Goal: Task Accomplishment & Management: Complete application form

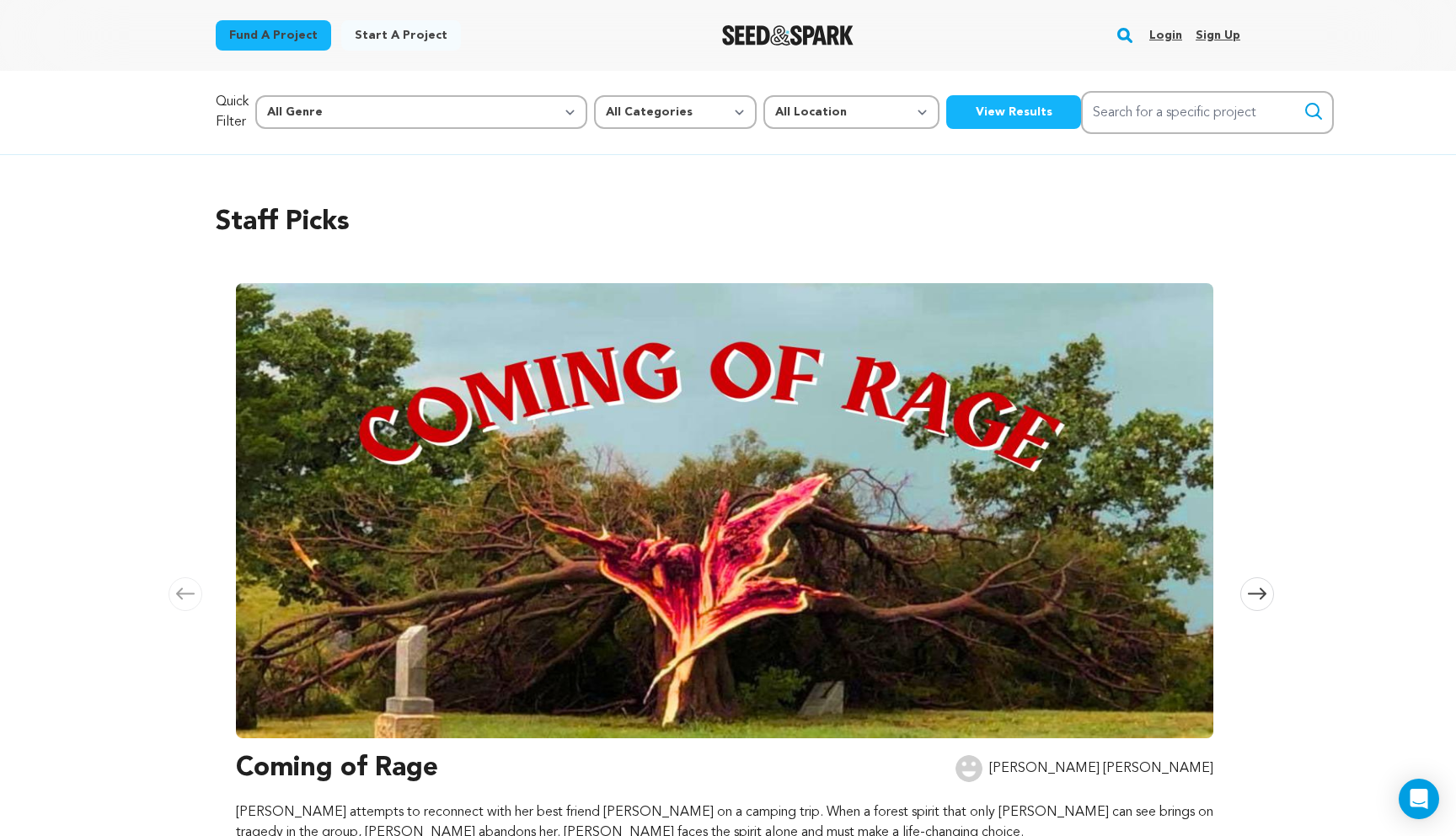
click at [1169, 38] on link "Login" at bounding box center [1166, 36] width 33 height 27
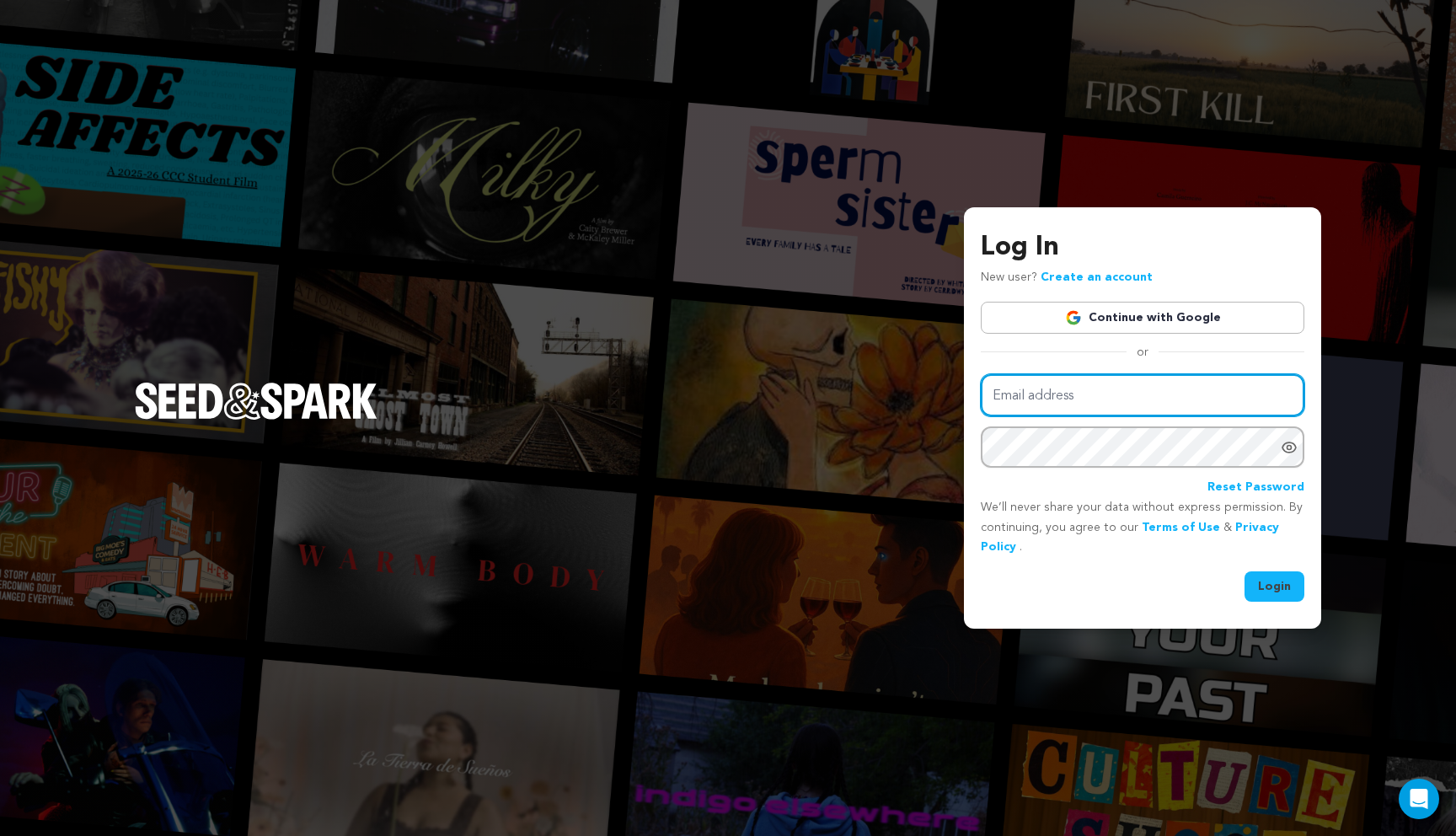
click at [1056, 389] on input "Email address" at bounding box center [1142, 396] width 323 height 43
type input "linneyeliza@gmail.com"
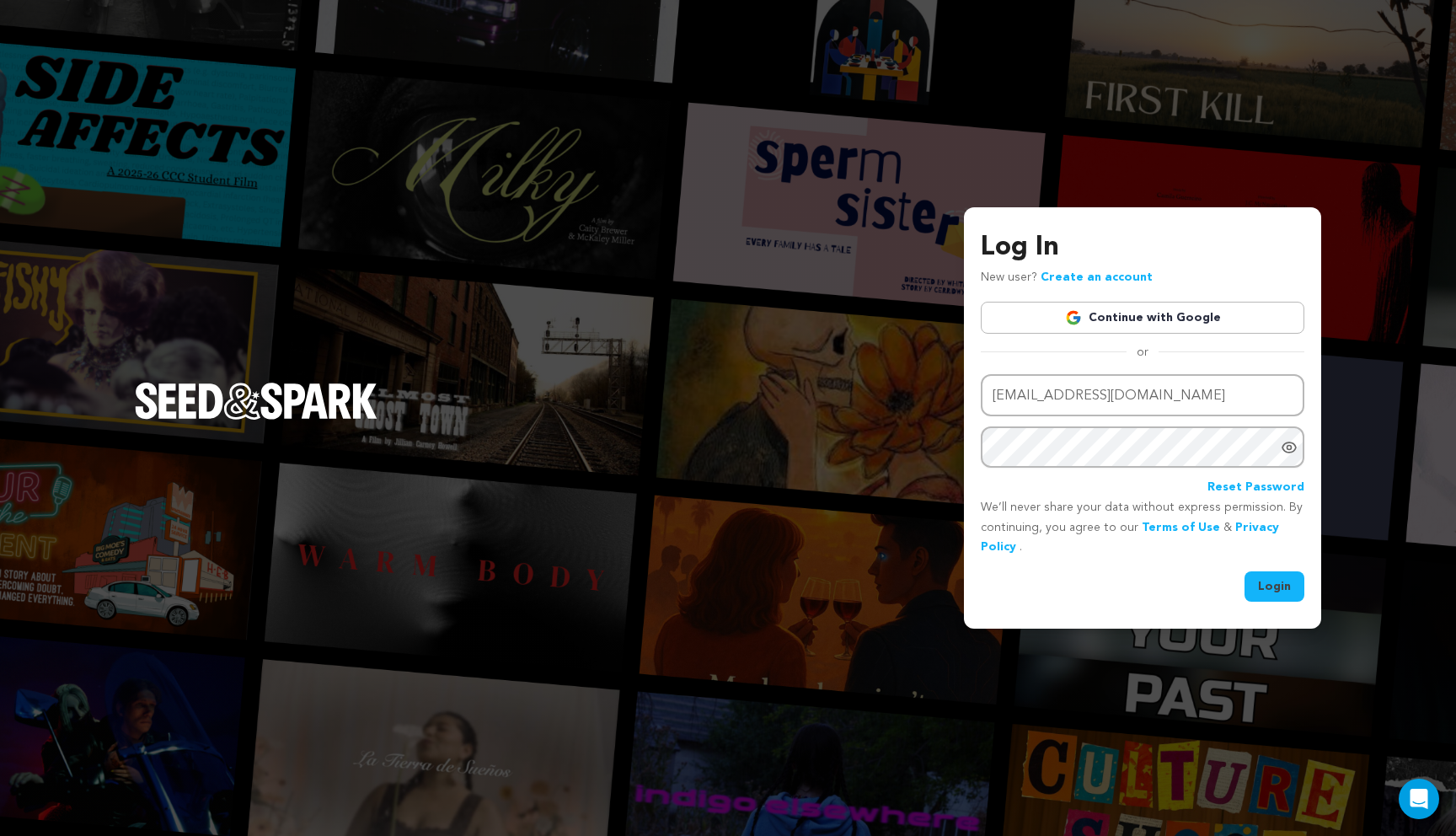
click at [1269, 595] on button "Login" at bounding box center [1274, 587] width 60 height 31
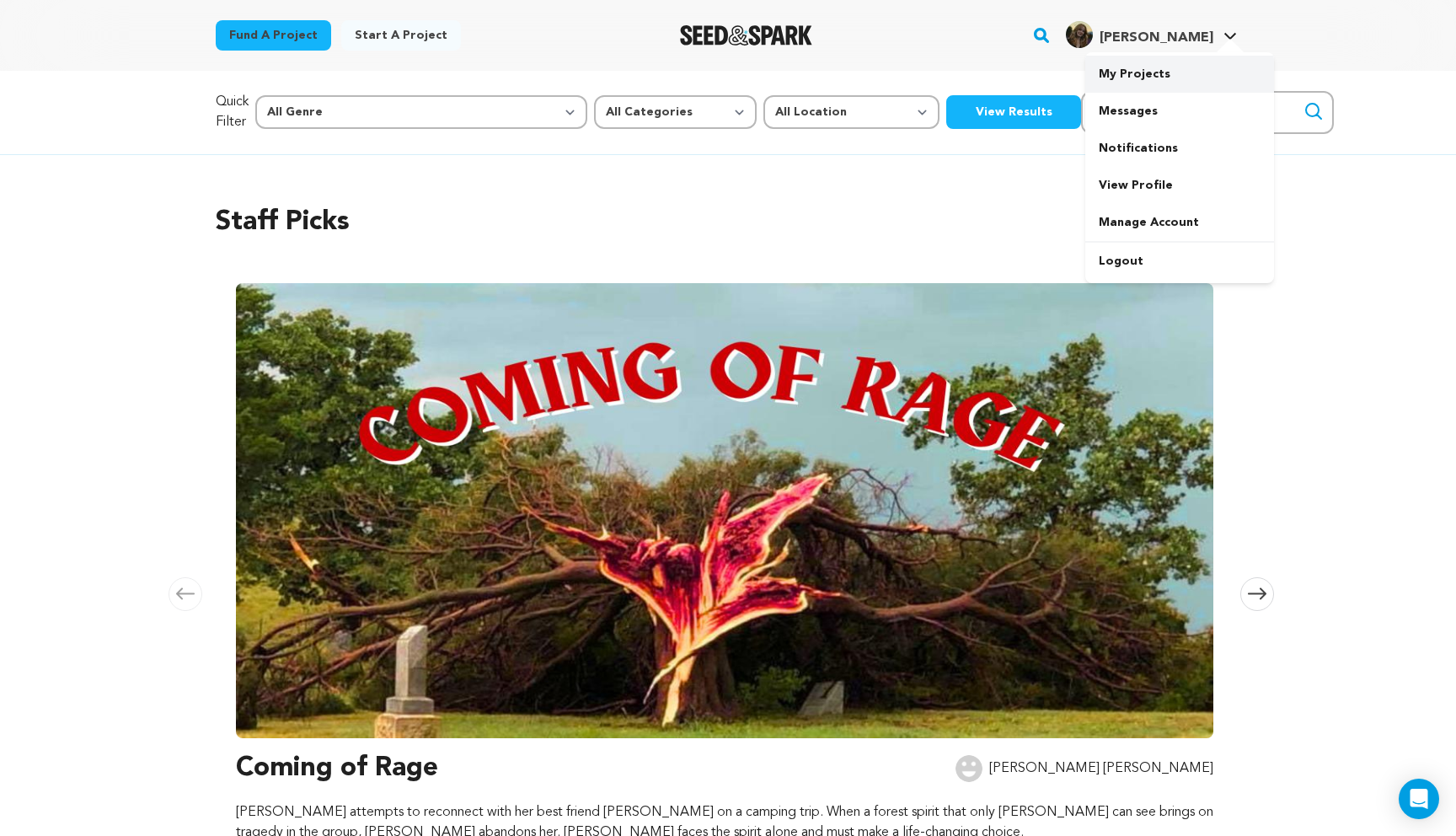
click at [1157, 71] on link "My Projects" at bounding box center [1179, 73] width 189 height 37
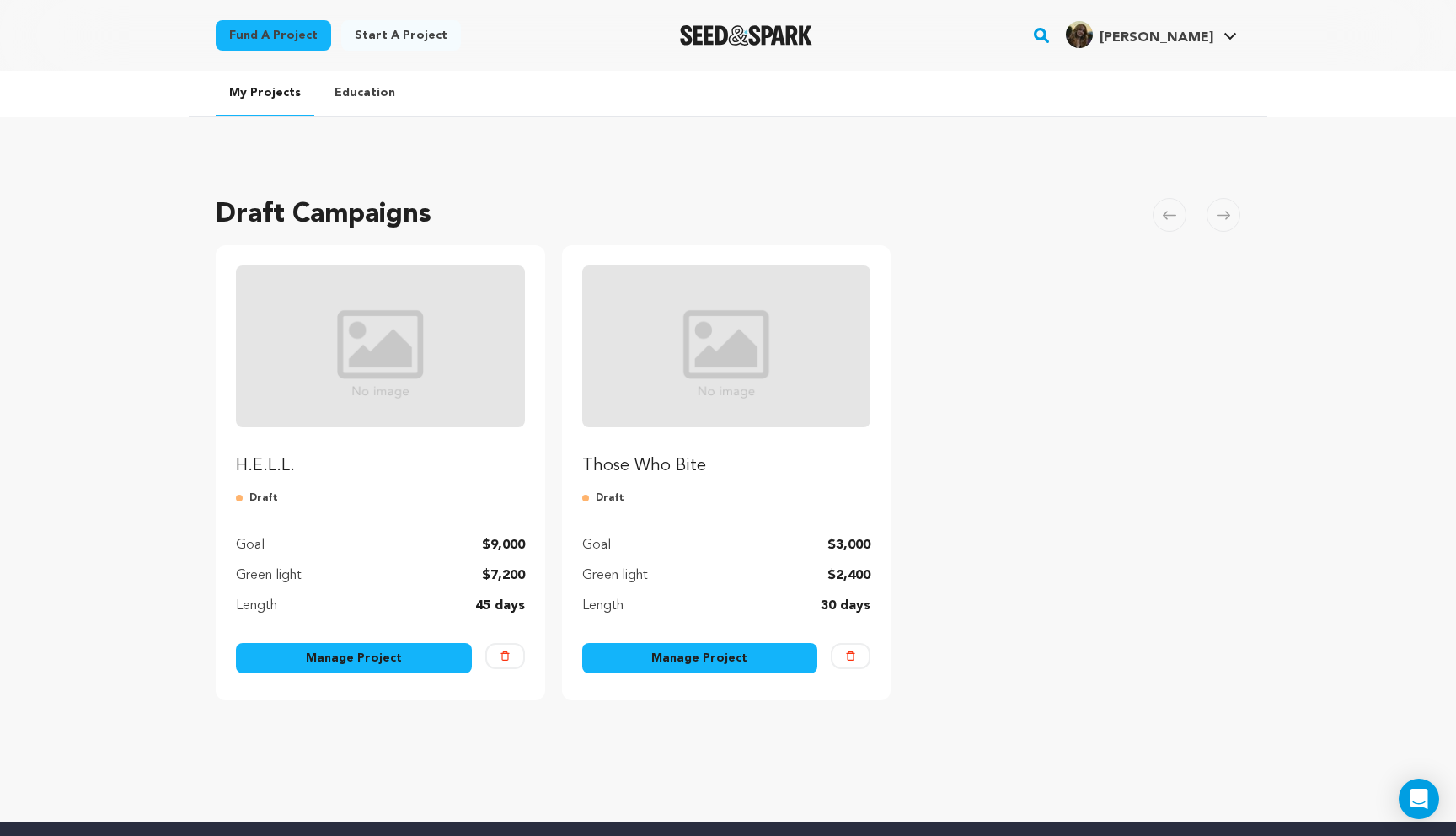
click at [359, 653] on link "Manage Project" at bounding box center [354, 659] width 236 height 31
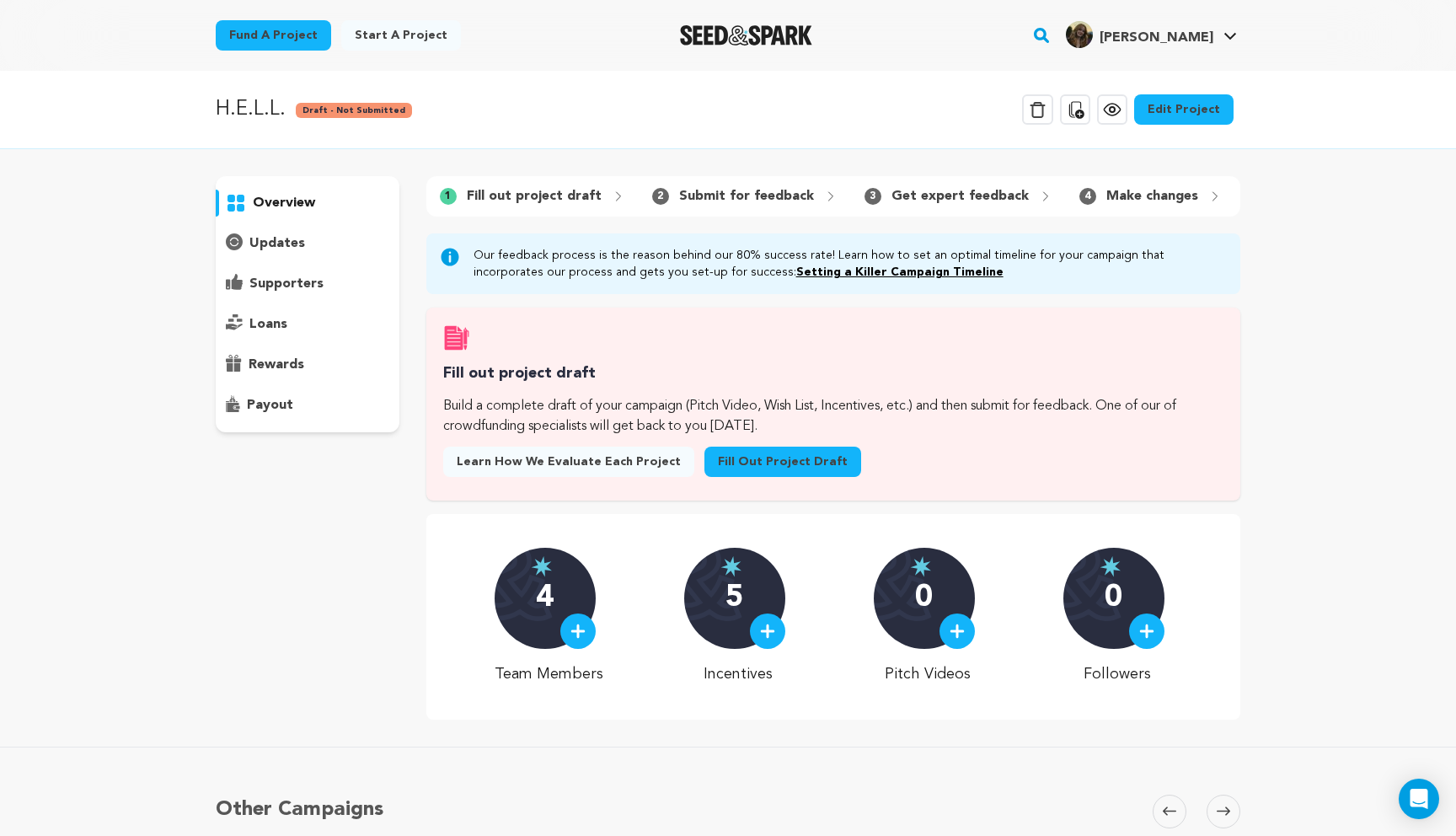
click at [734, 456] on link "Fill out project draft" at bounding box center [783, 462] width 157 height 31
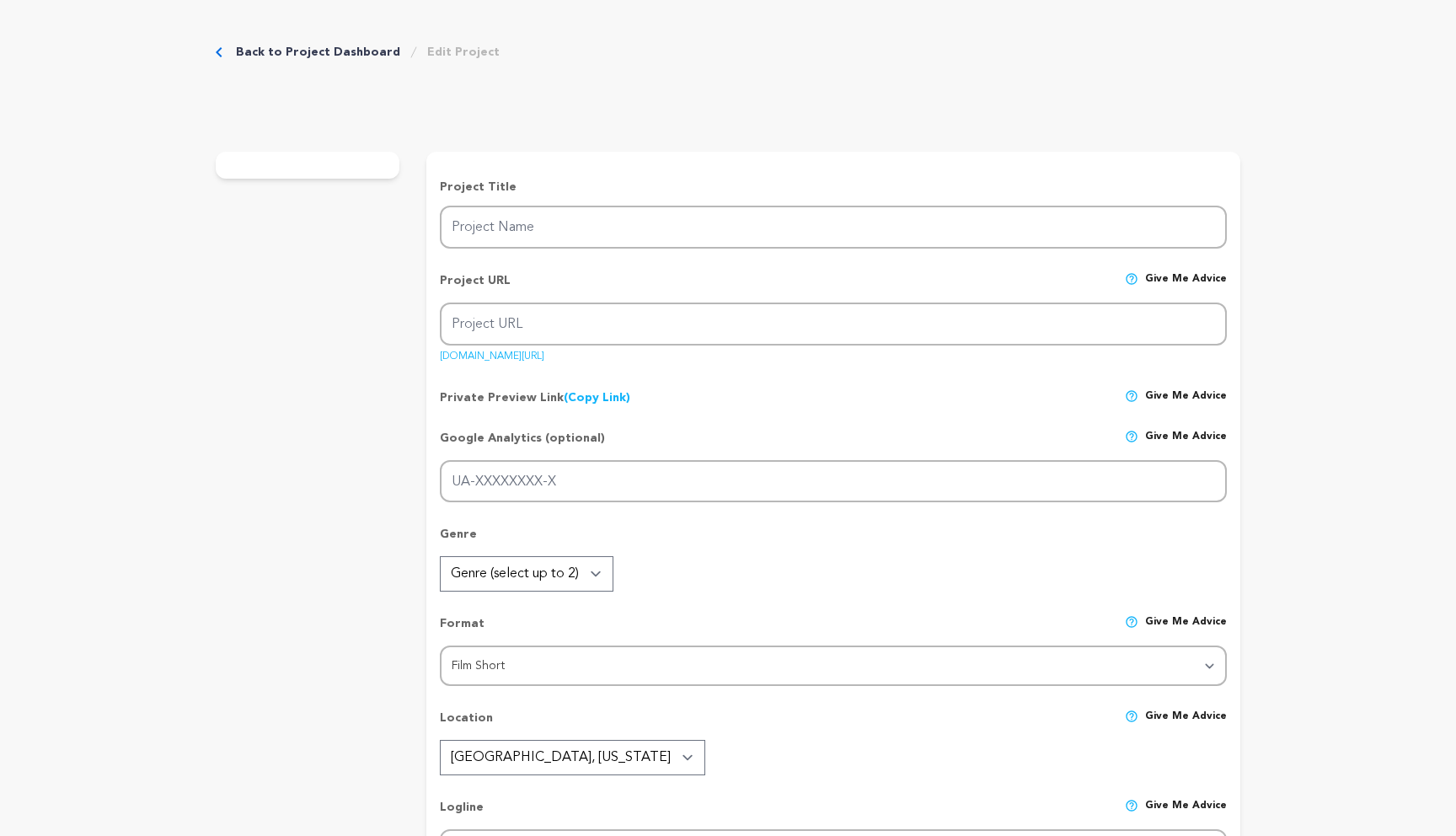
type input "H.E.L.L."
type input "hell"
type input "[PERSON_NAME], a jaded liar, is ambushed by her ex at [MEDICAL_DATA] and must e…"
type textarea "On her 6-month anniversary in H.E.L.L., a [PERSON_NAME], spiritual divorce grou…"
type textarea "H.E.L.L. explores the lies we tell to survive the past we are running from. Gro…"
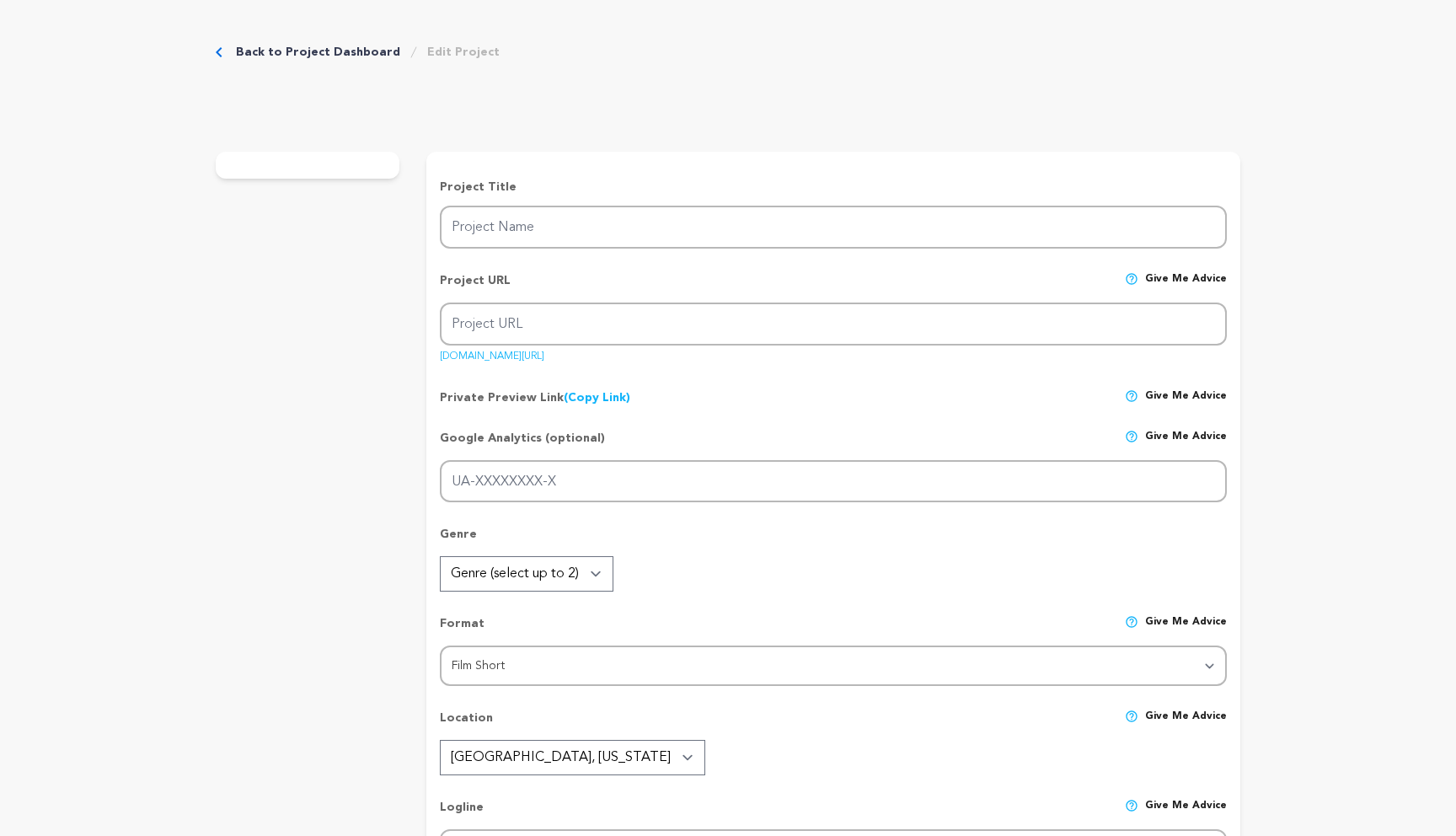
radio input "true"
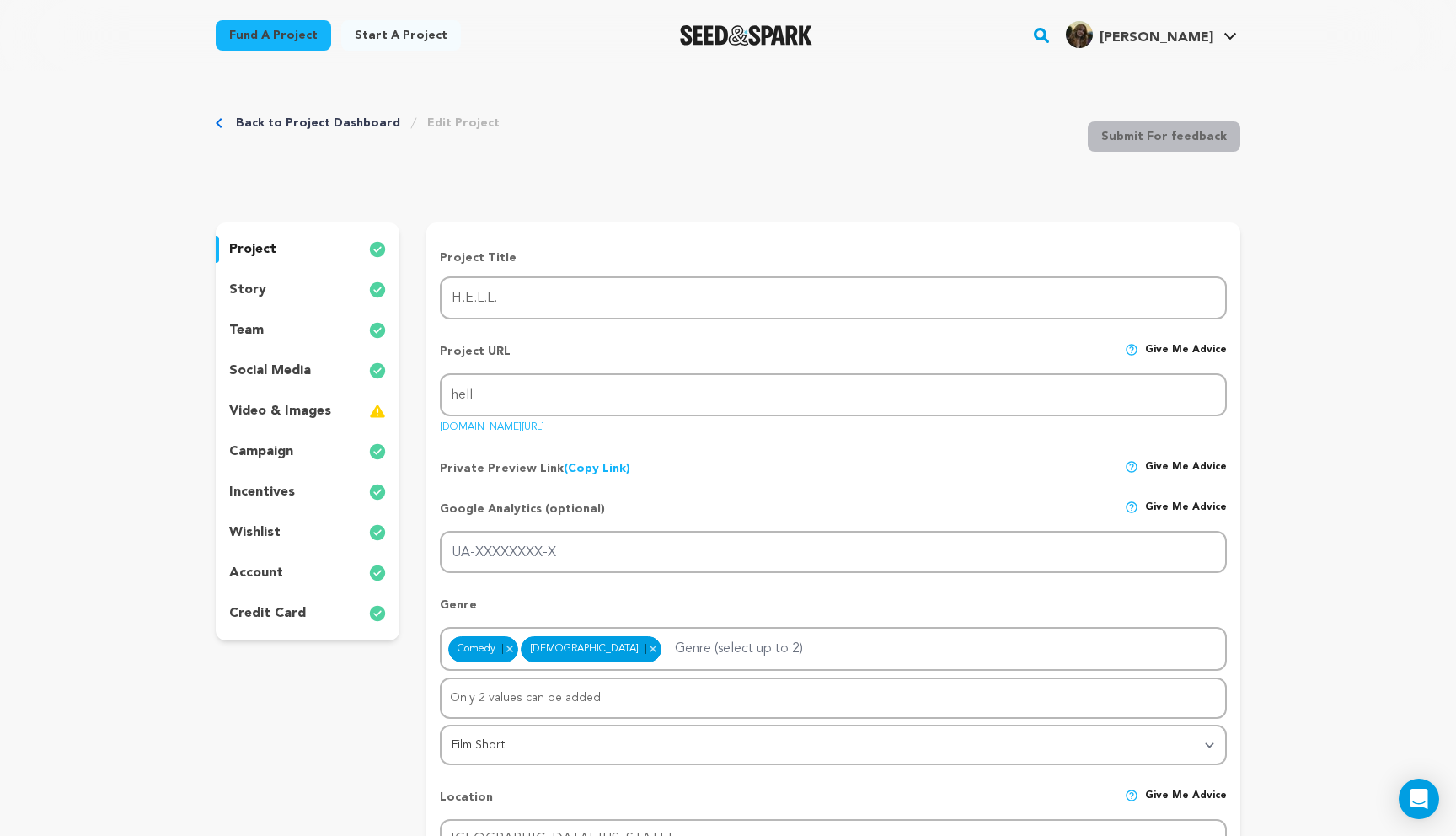
click at [255, 275] on div "project story team social media video & images campaign incentives wishlist acc…" at bounding box center [307, 432] width 183 height 418
click at [246, 287] on p "story" at bounding box center [247, 290] width 37 height 20
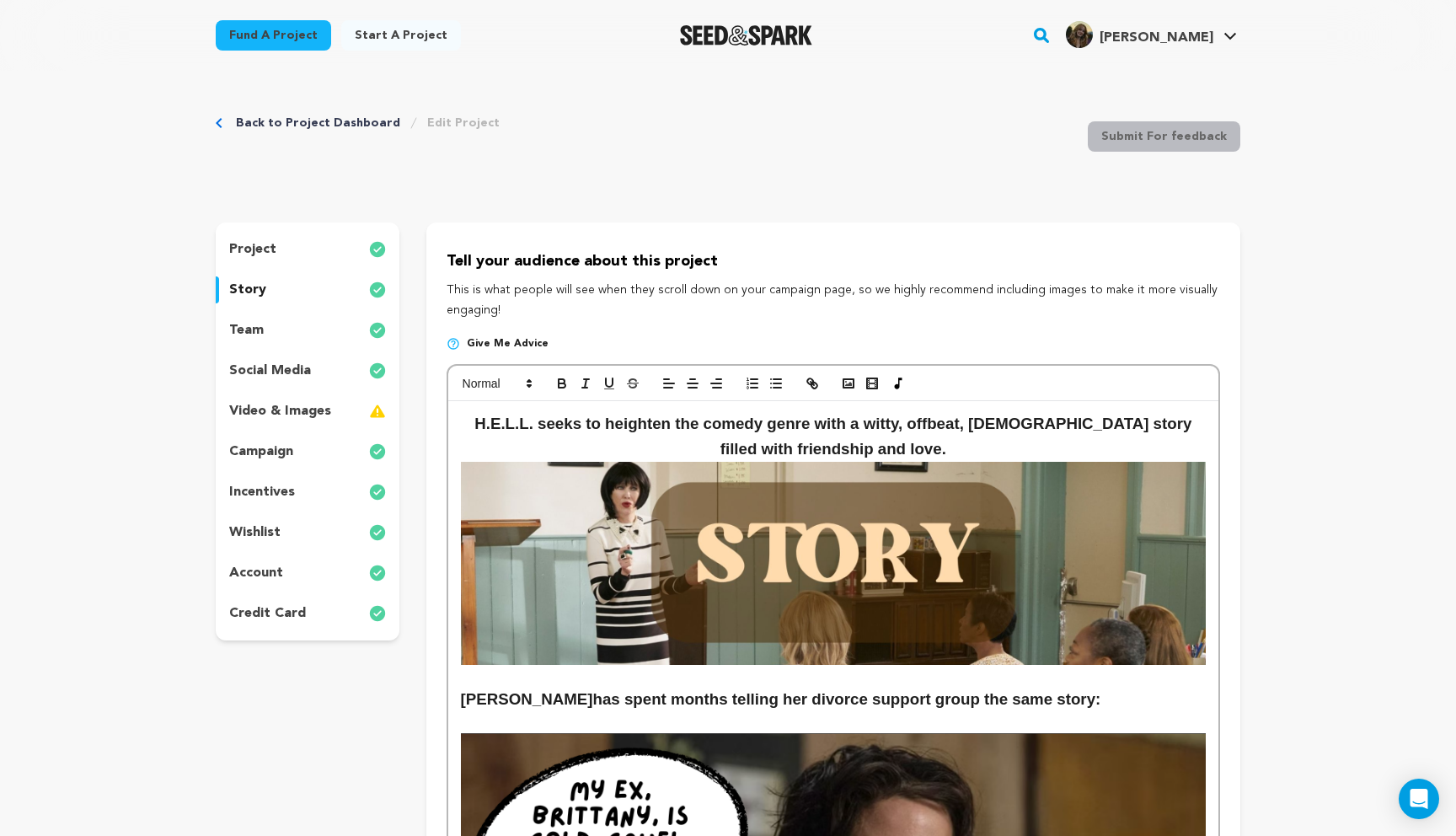
click at [288, 329] on div "team" at bounding box center [307, 330] width 183 height 27
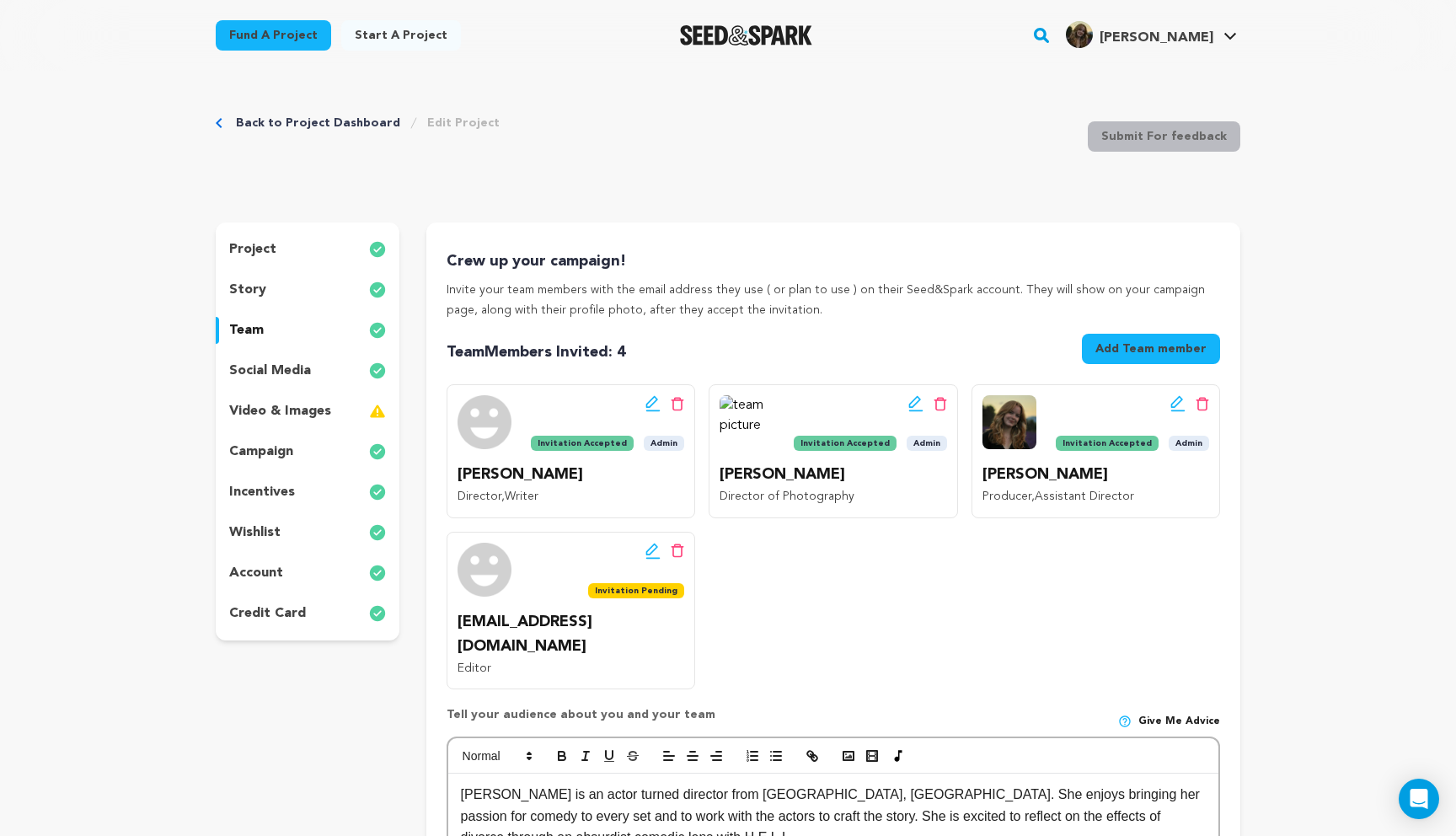
click at [262, 380] on p "social media" at bounding box center [270, 371] width 82 height 20
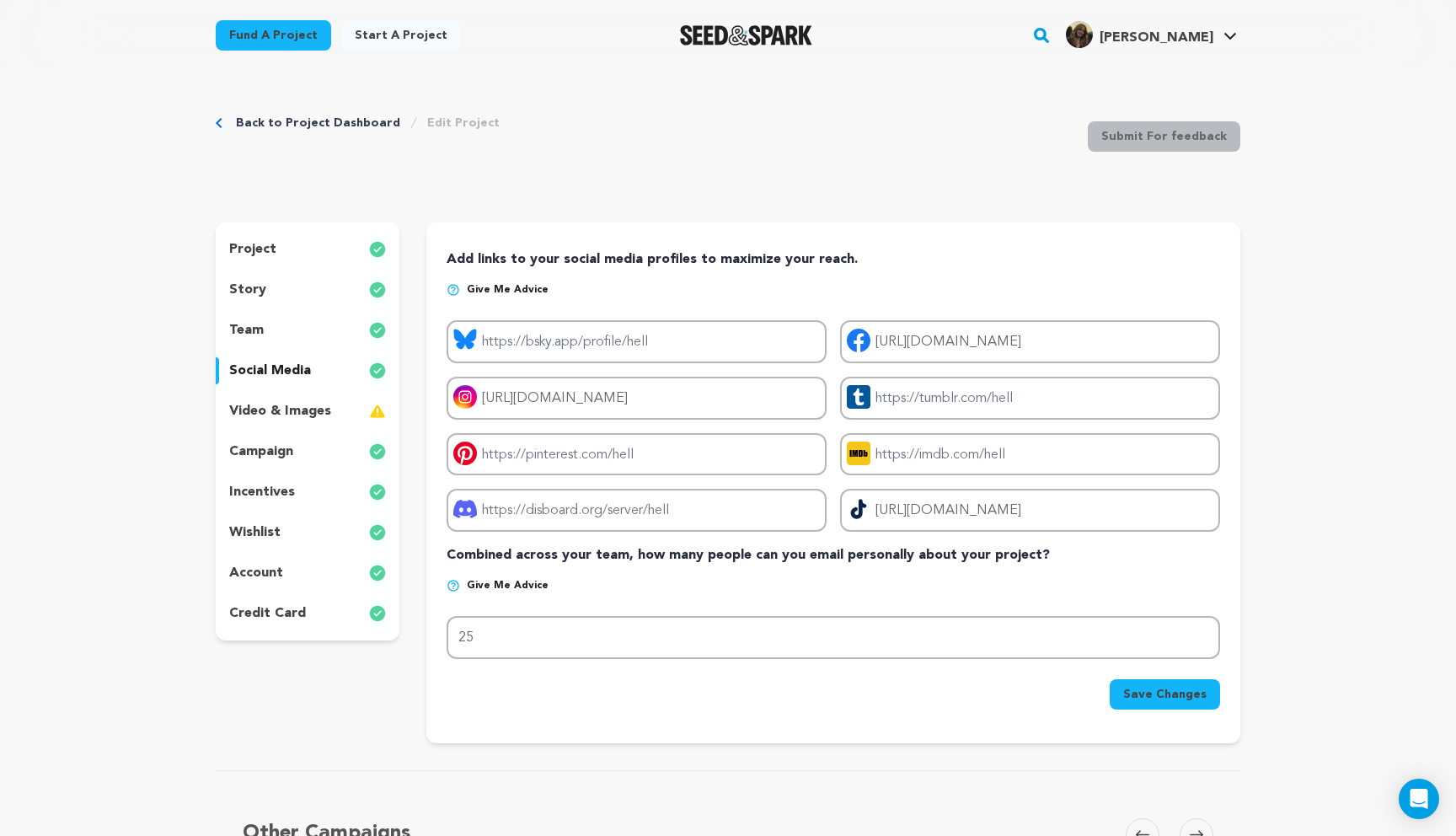
click at [270, 414] on p "video & images" at bounding box center [281, 411] width 102 height 20
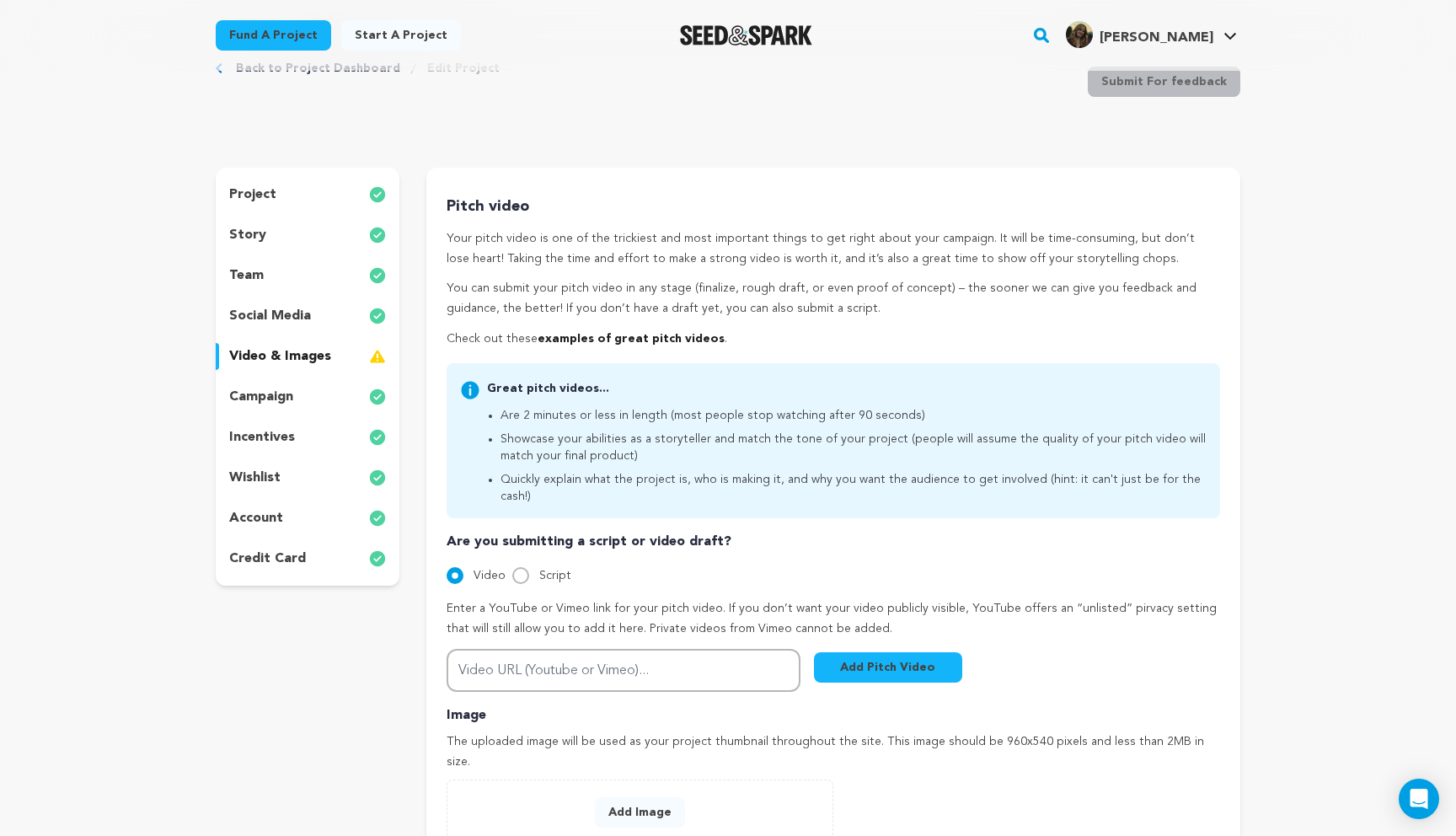
scroll to position [53, 0]
click at [281, 408] on p "campaign" at bounding box center [261, 398] width 64 height 20
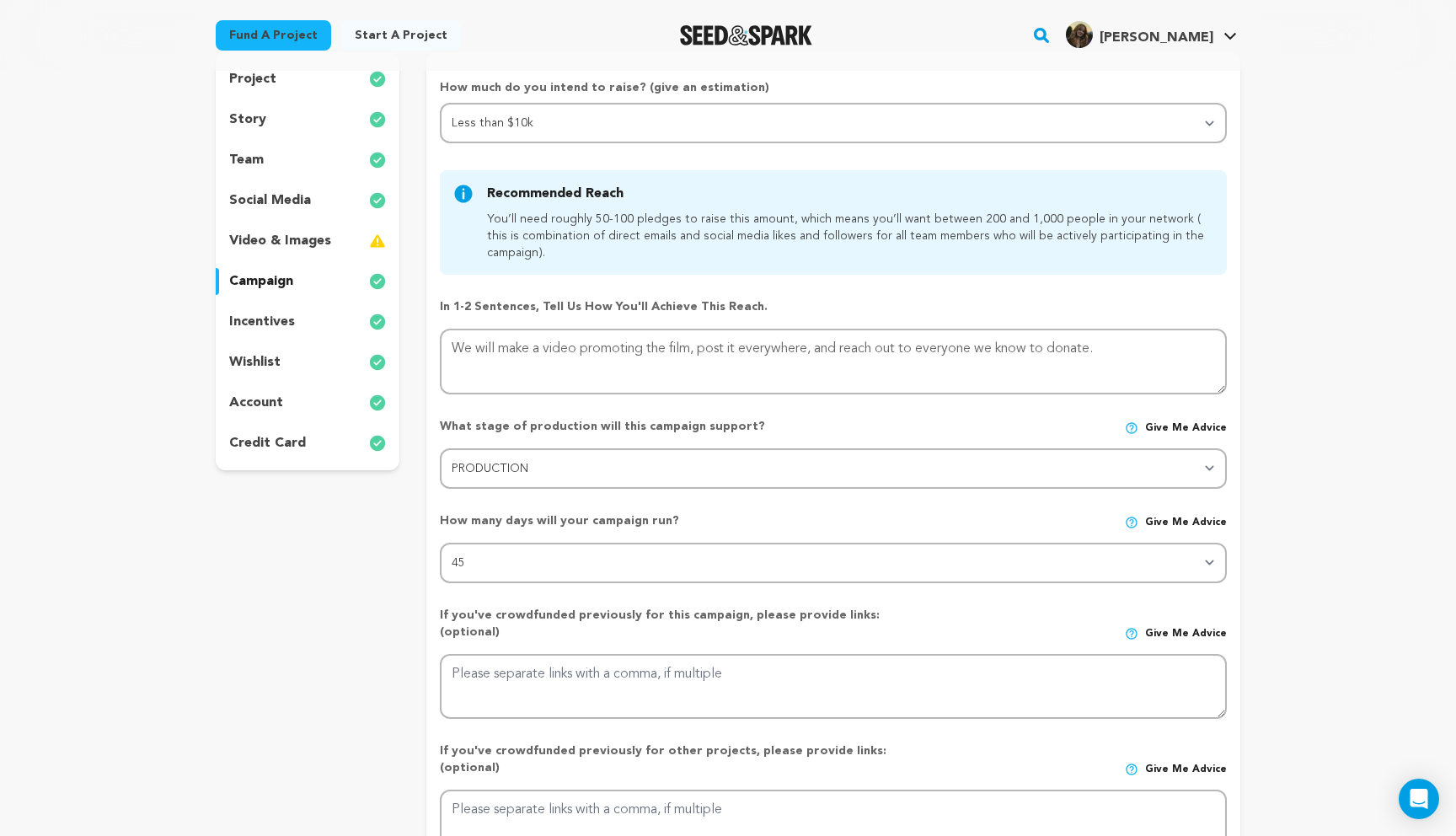
scroll to position [174, 0]
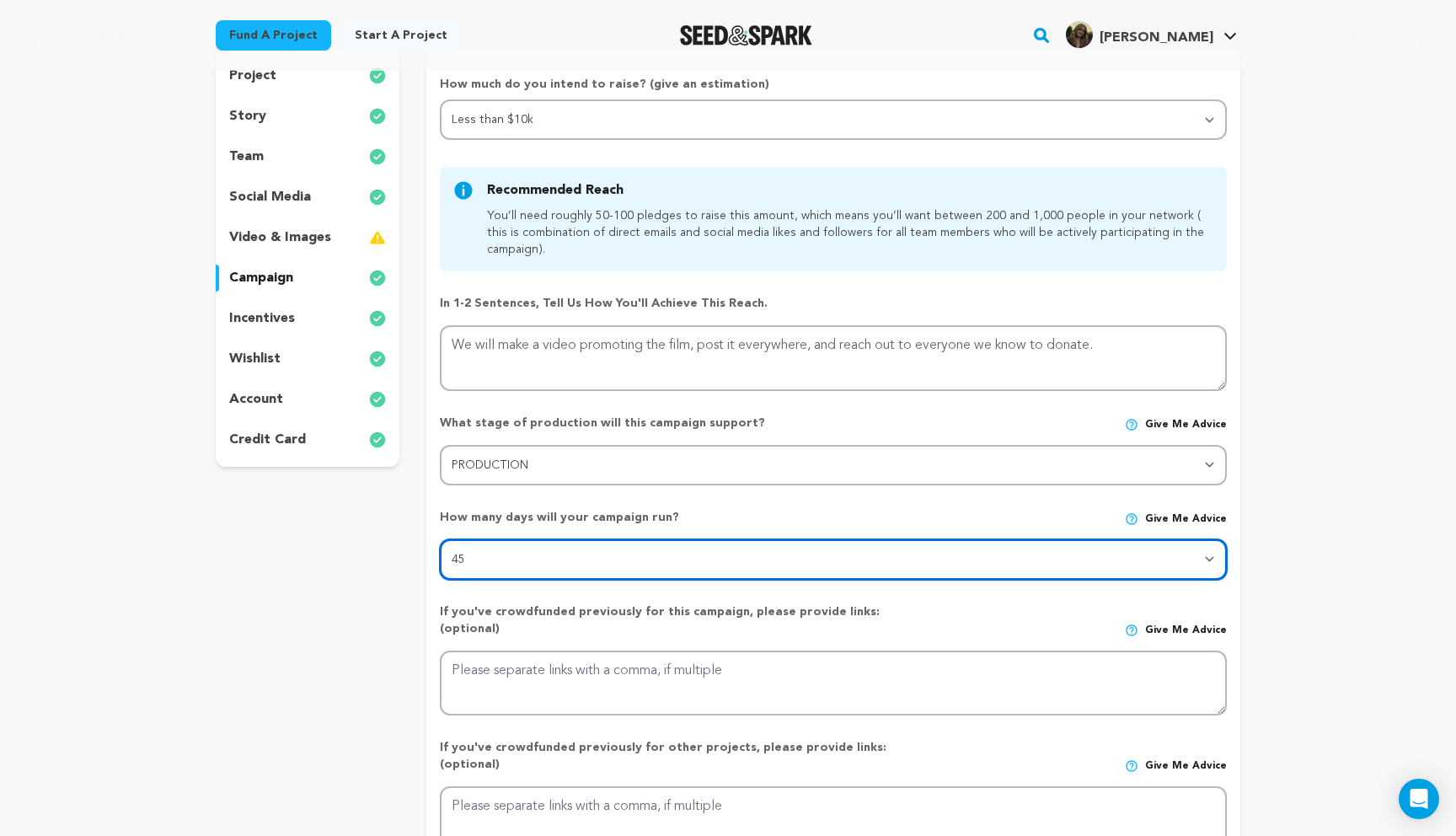
click at [654, 564] on select "30 45 60" at bounding box center [833, 559] width 787 height 40
select select "30"
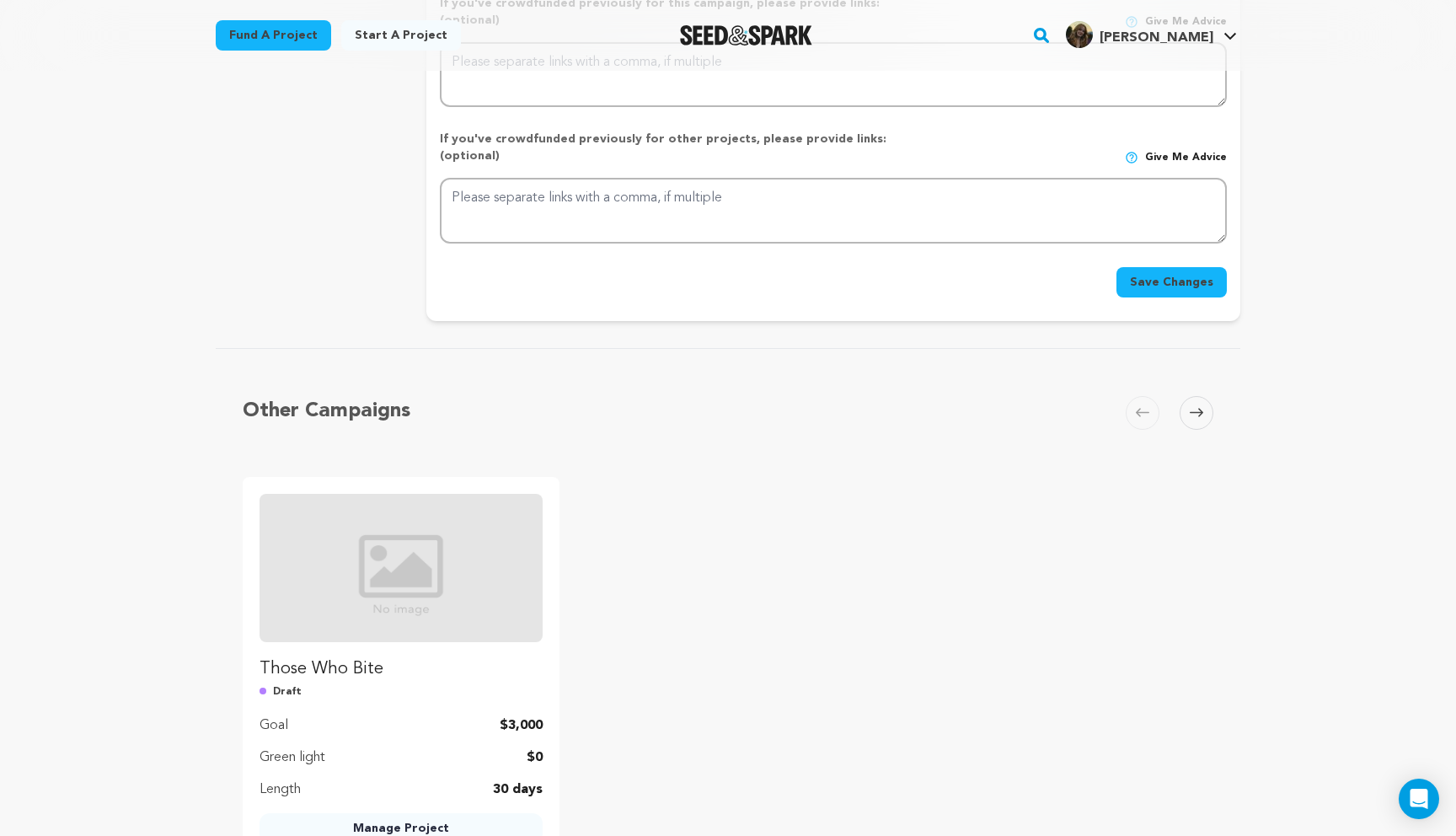
scroll to position [836, 0]
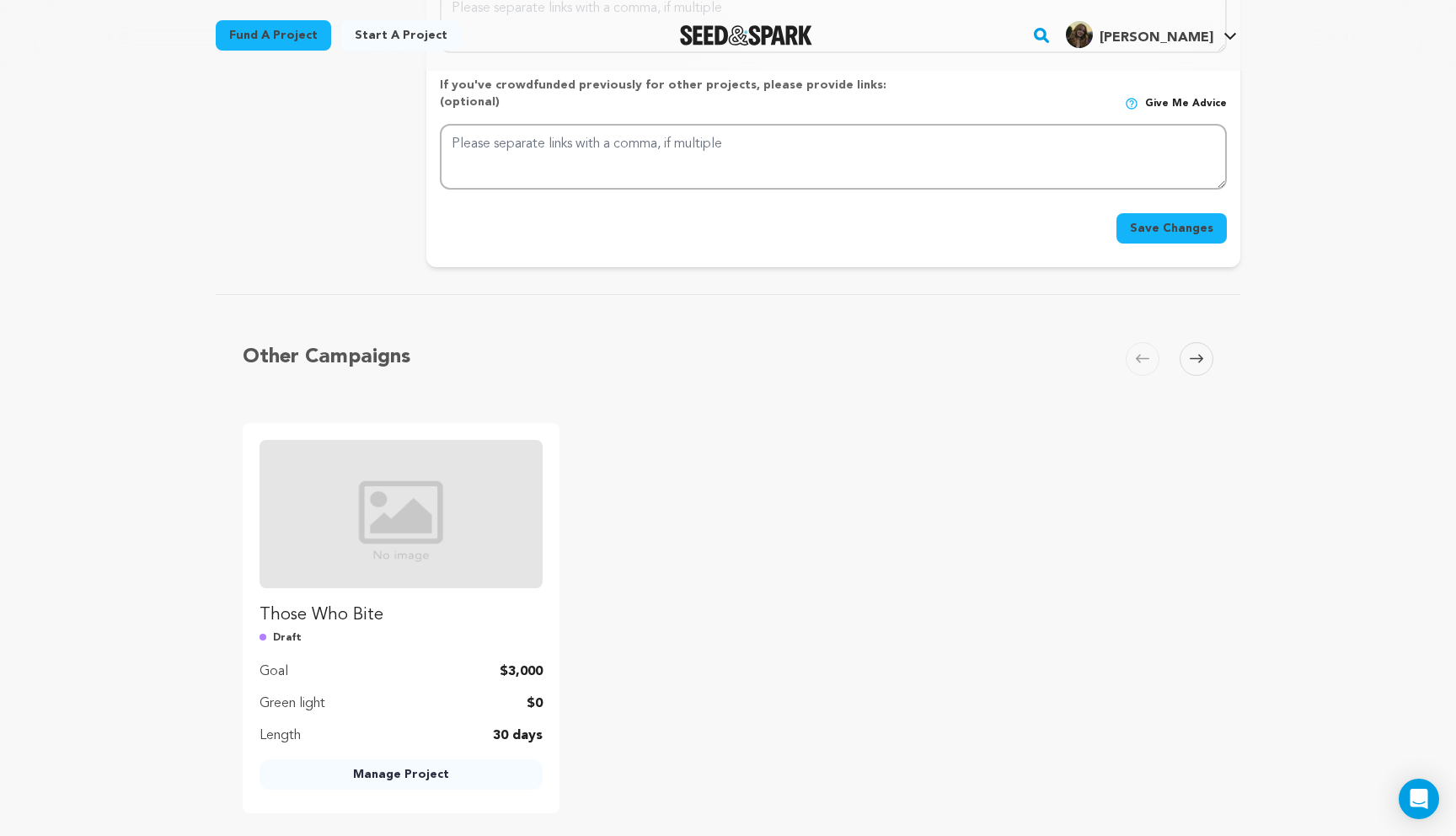
click at [1166, 213] on button "Save Changes" at bounding box center [1171, 229] width 110 height 31
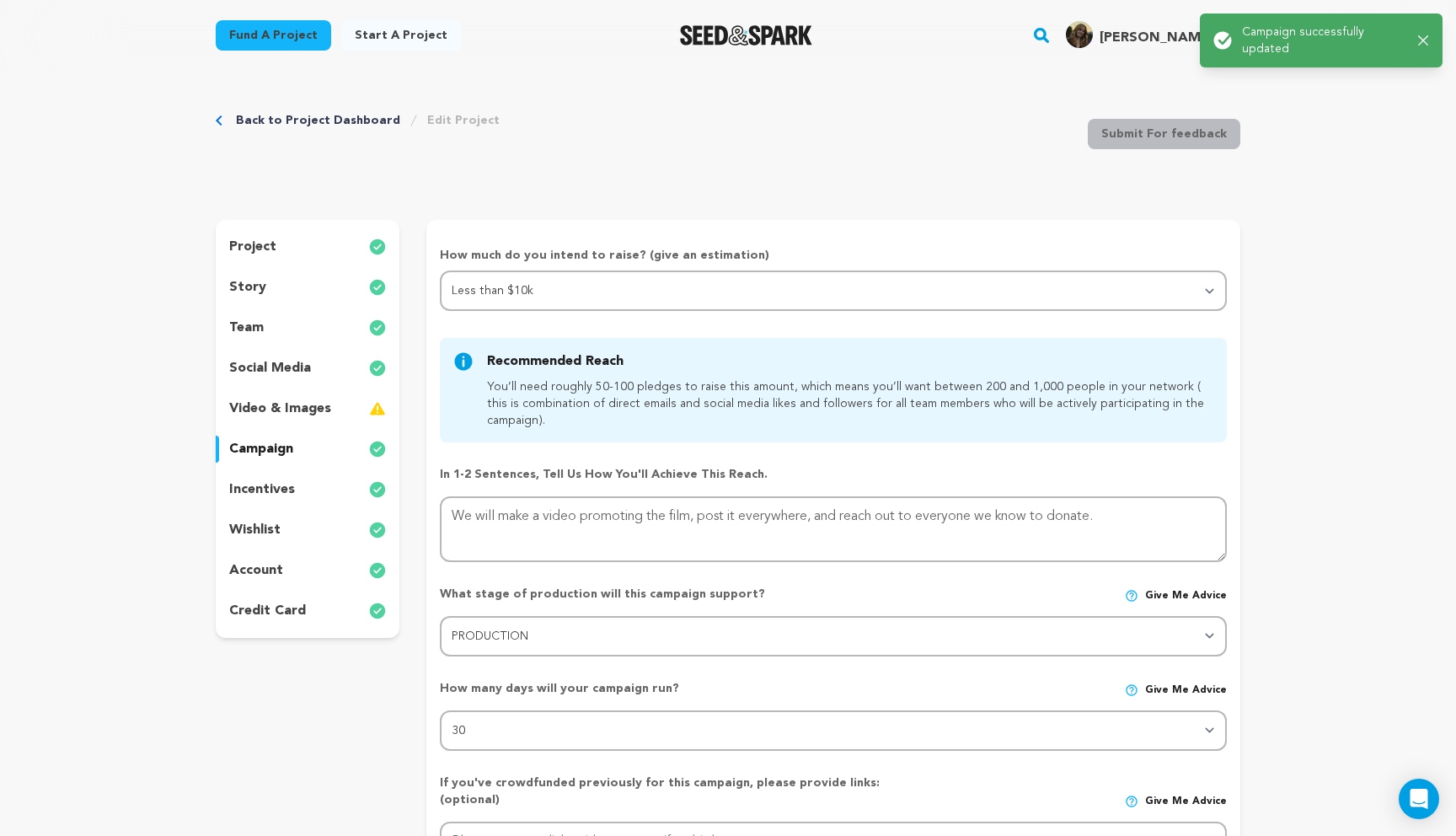
scroll to position [0, 0]
click at [278, 499] on p "incentives" at bounding box center [262, 492] width 66 height 20
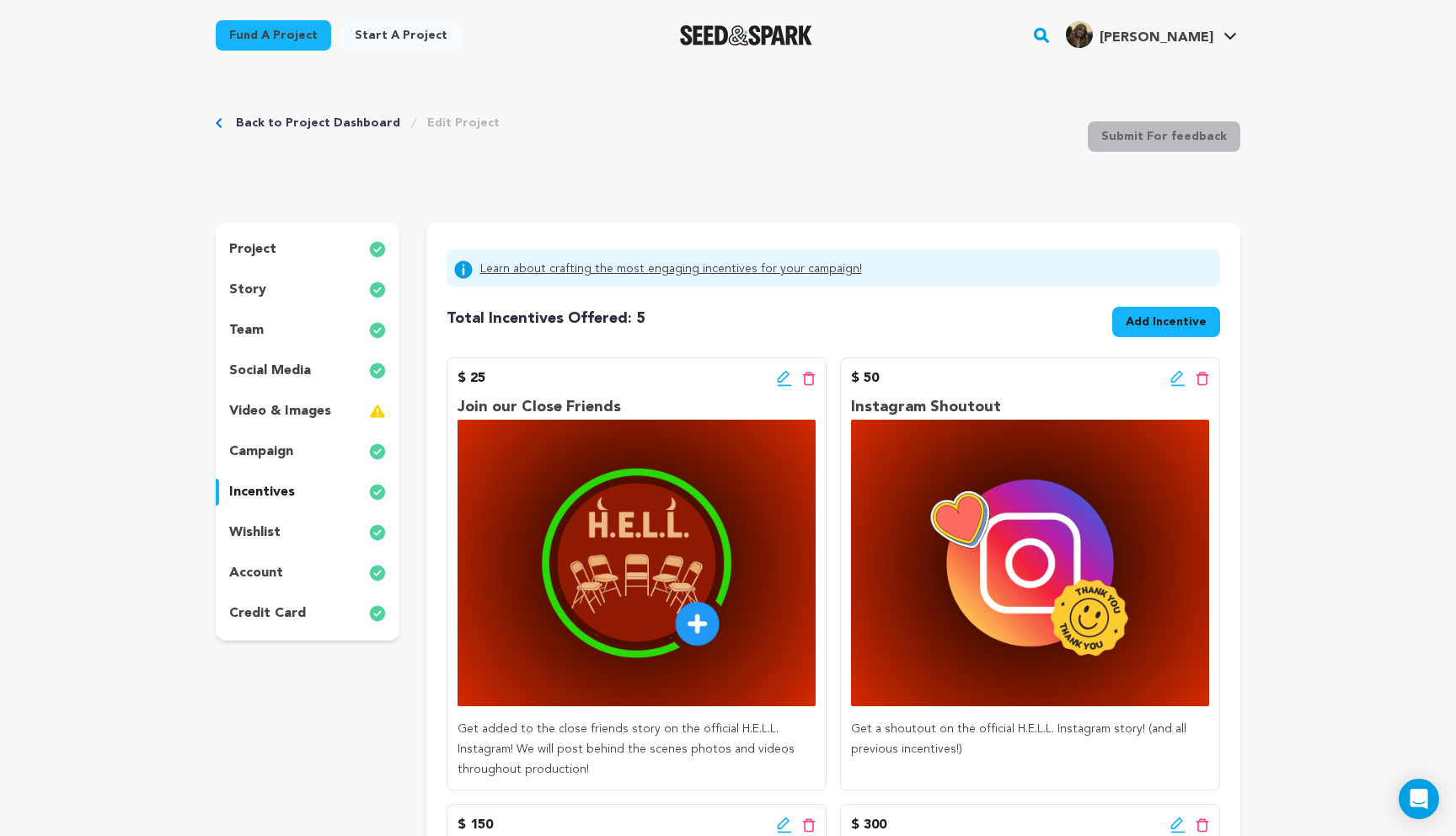
click at [283, 535] on div "wishlist" at bounding box center [307, 533] width 183 height 27
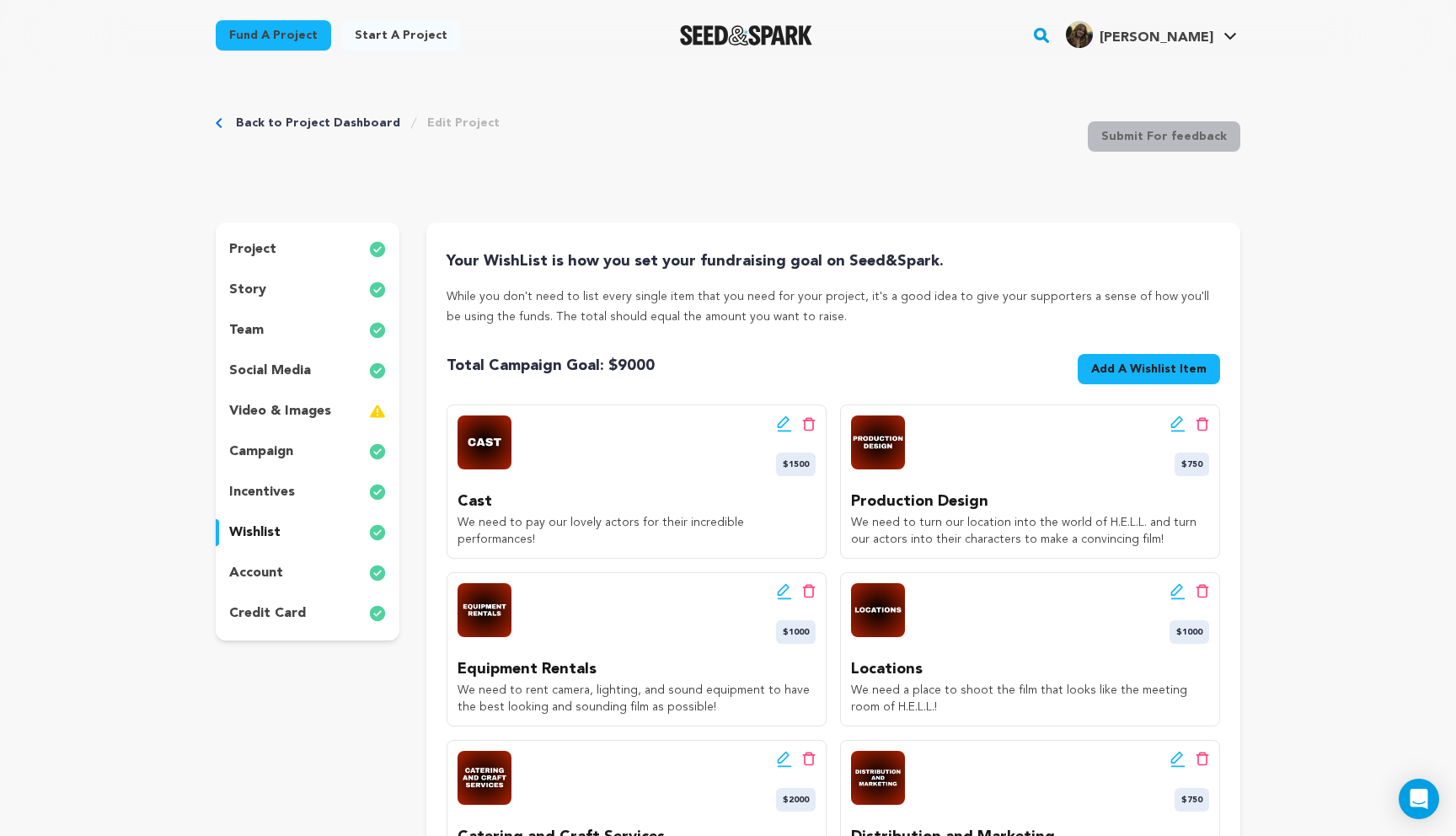
click at [259, 563] on p "account" at bounding box center [256, 573] width 54 height 20
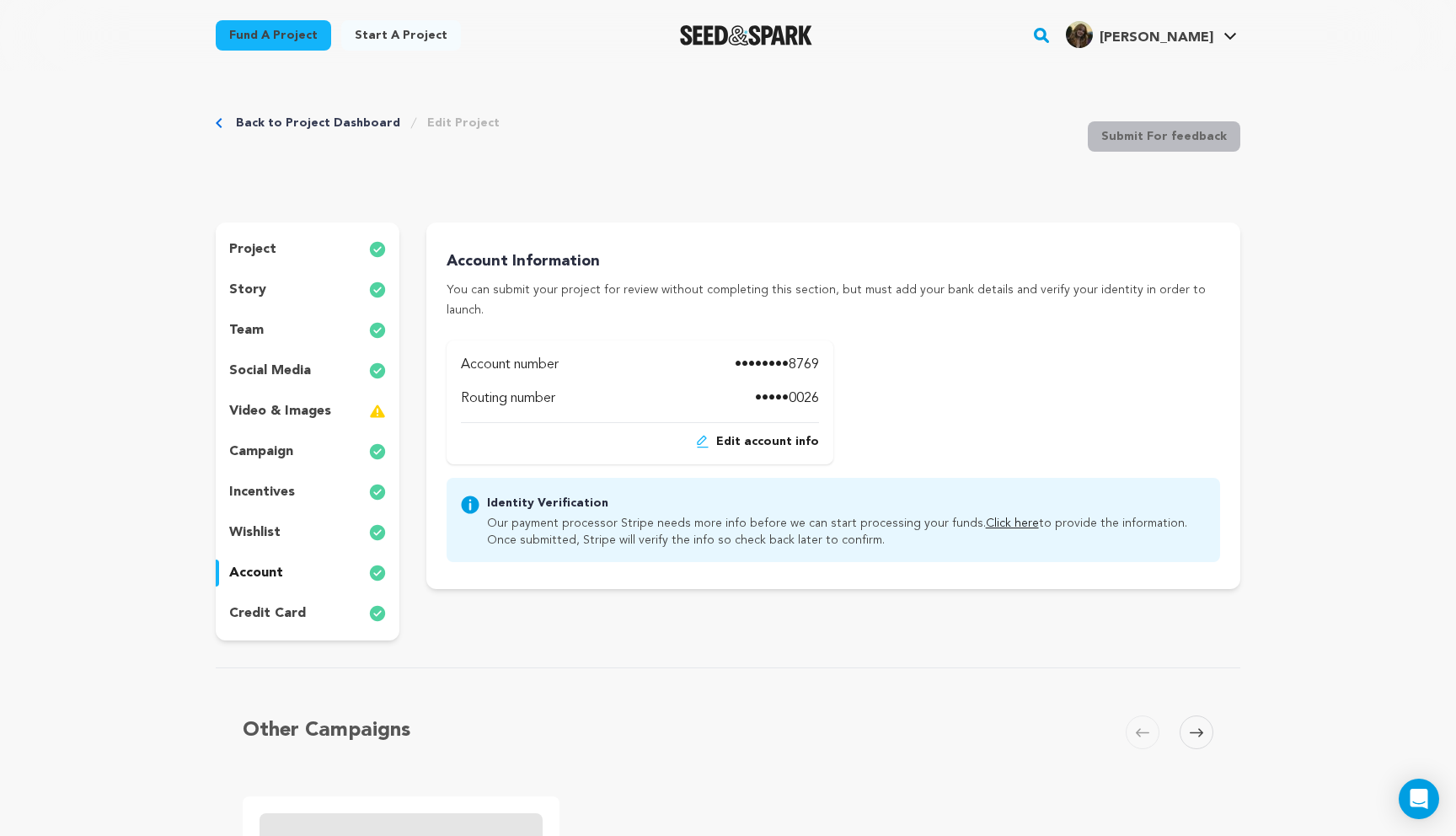
click at [267, 522] on div "wishlist" at bounding box center [307, 533] width 183 height 27
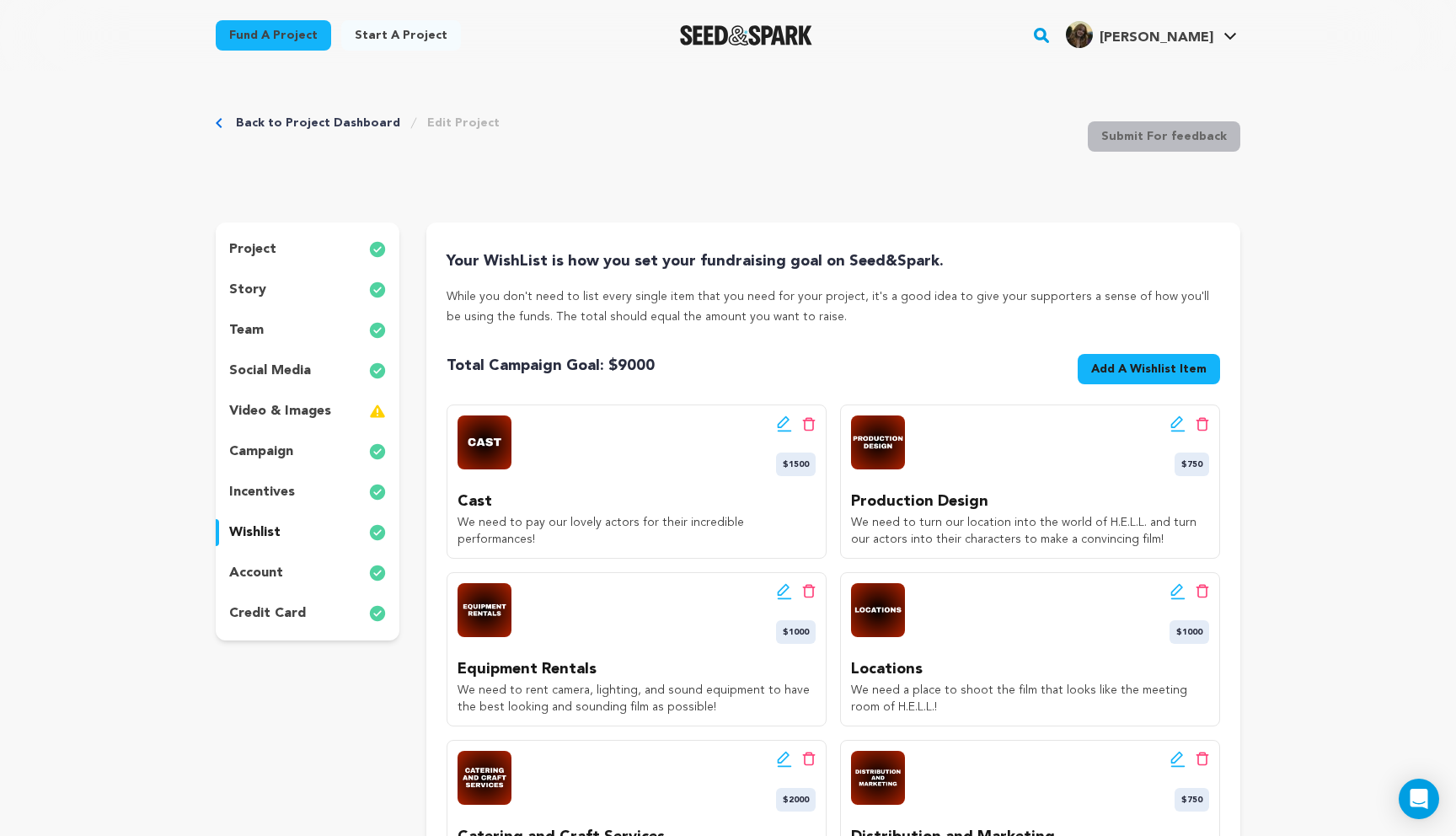
click at [265, 491] on p "incentives" at bounding box center [262, 492] width 66 height 20
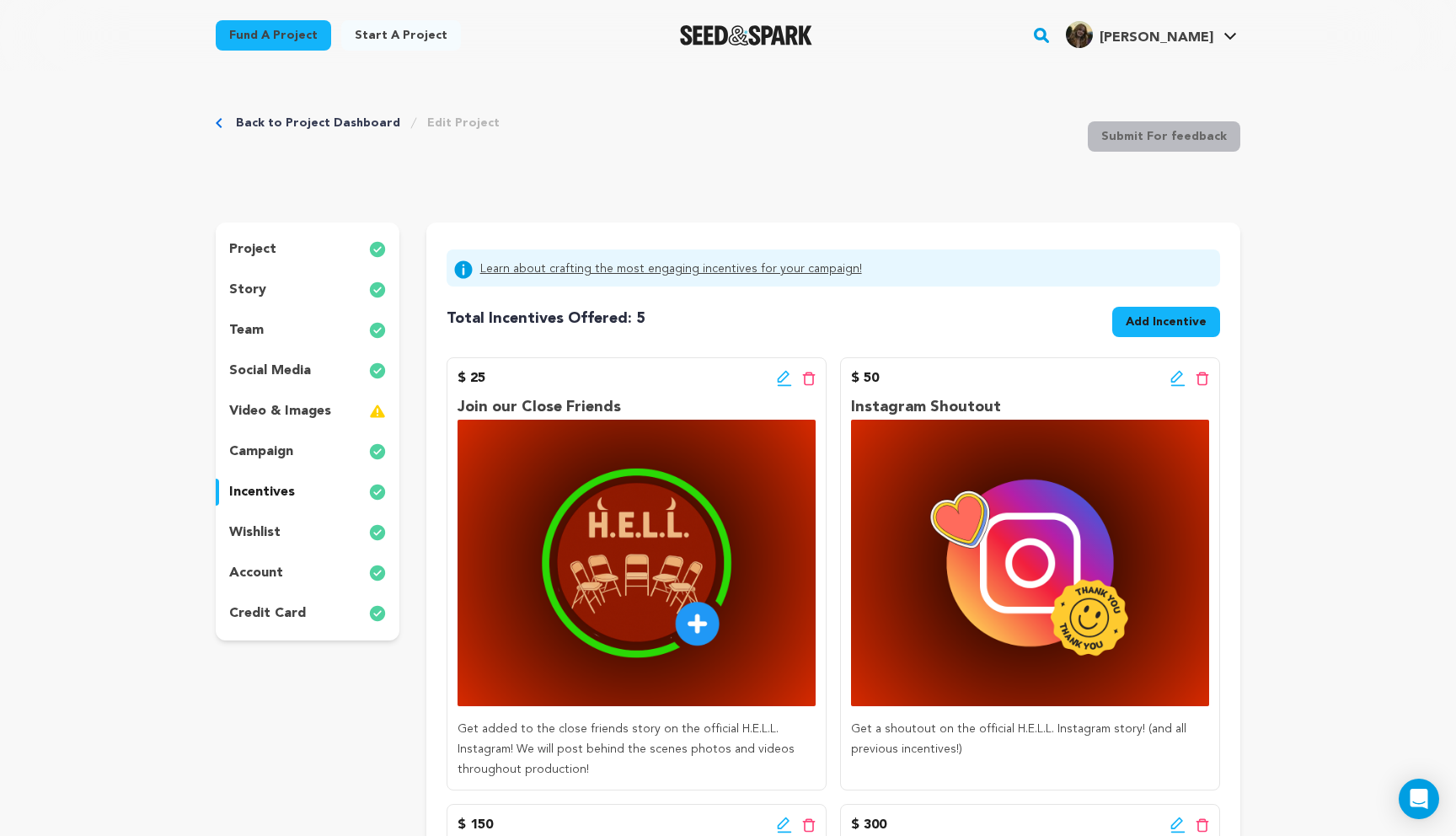
click at [266, 412] on p "video & images" at bounding box center [281, 411] width 102 height 20
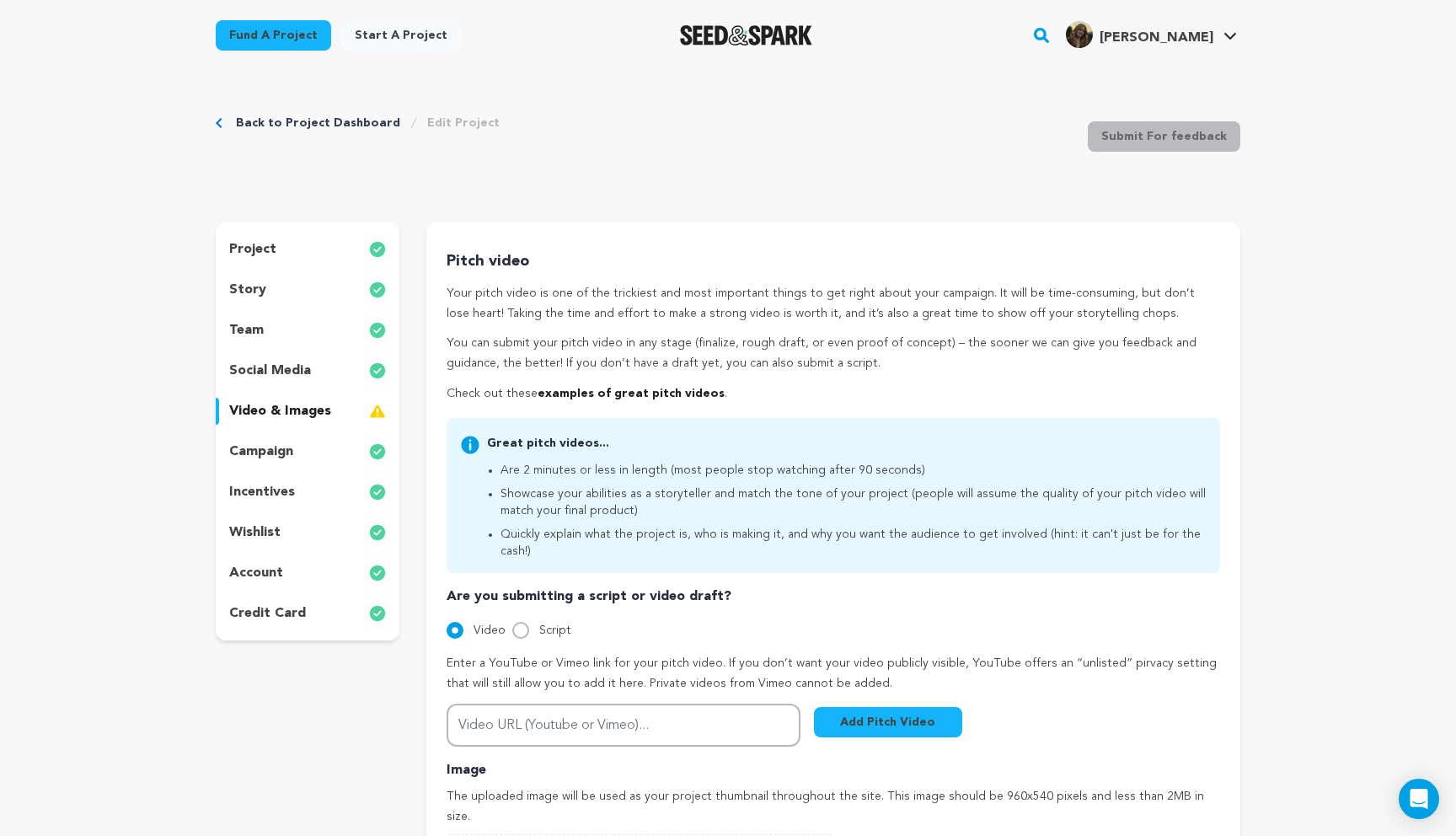
click at [295, 489] on div "incentives" at bounding box center [307, 492] width 183 height 27
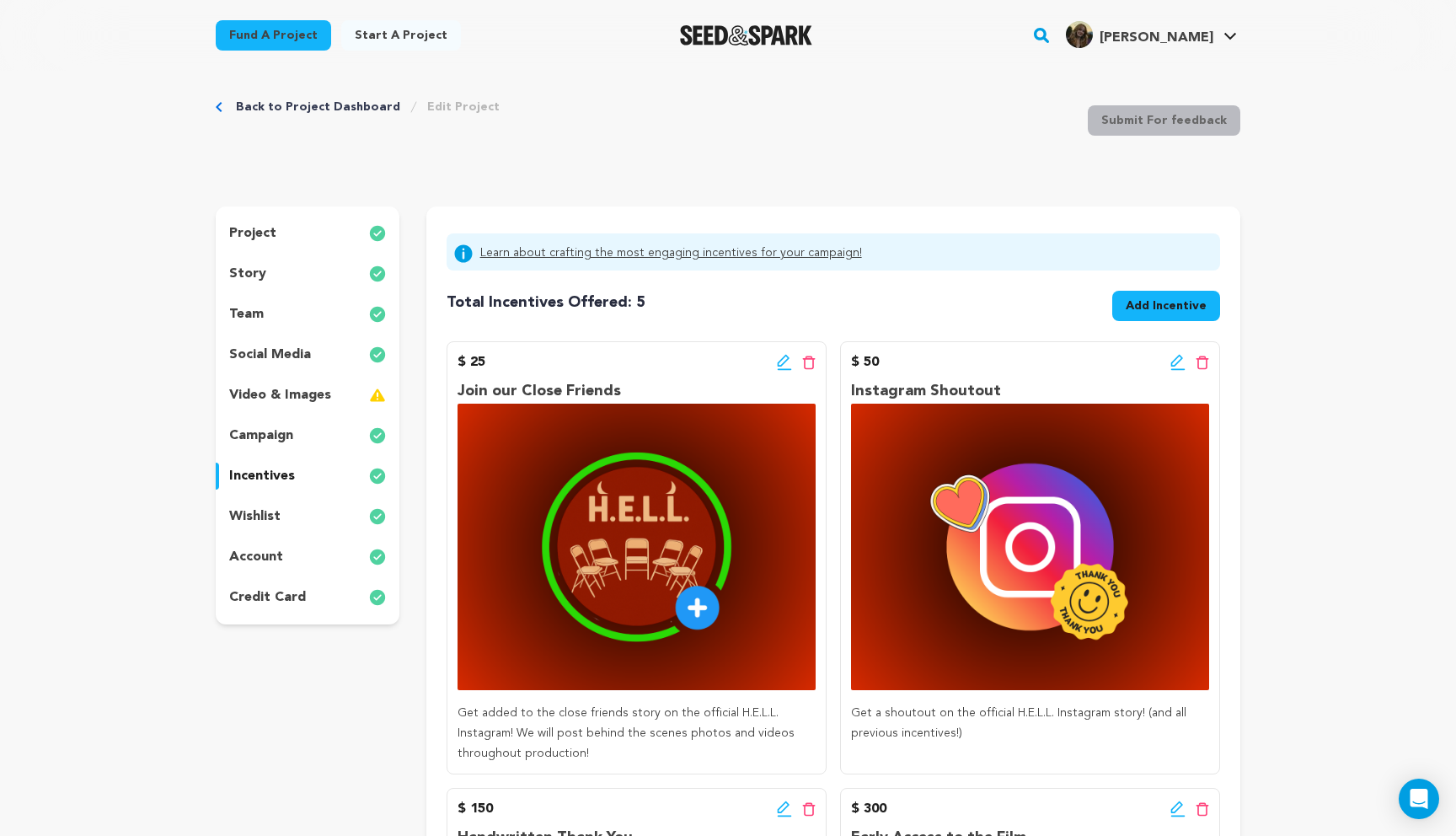
scroll to position [68, 0]
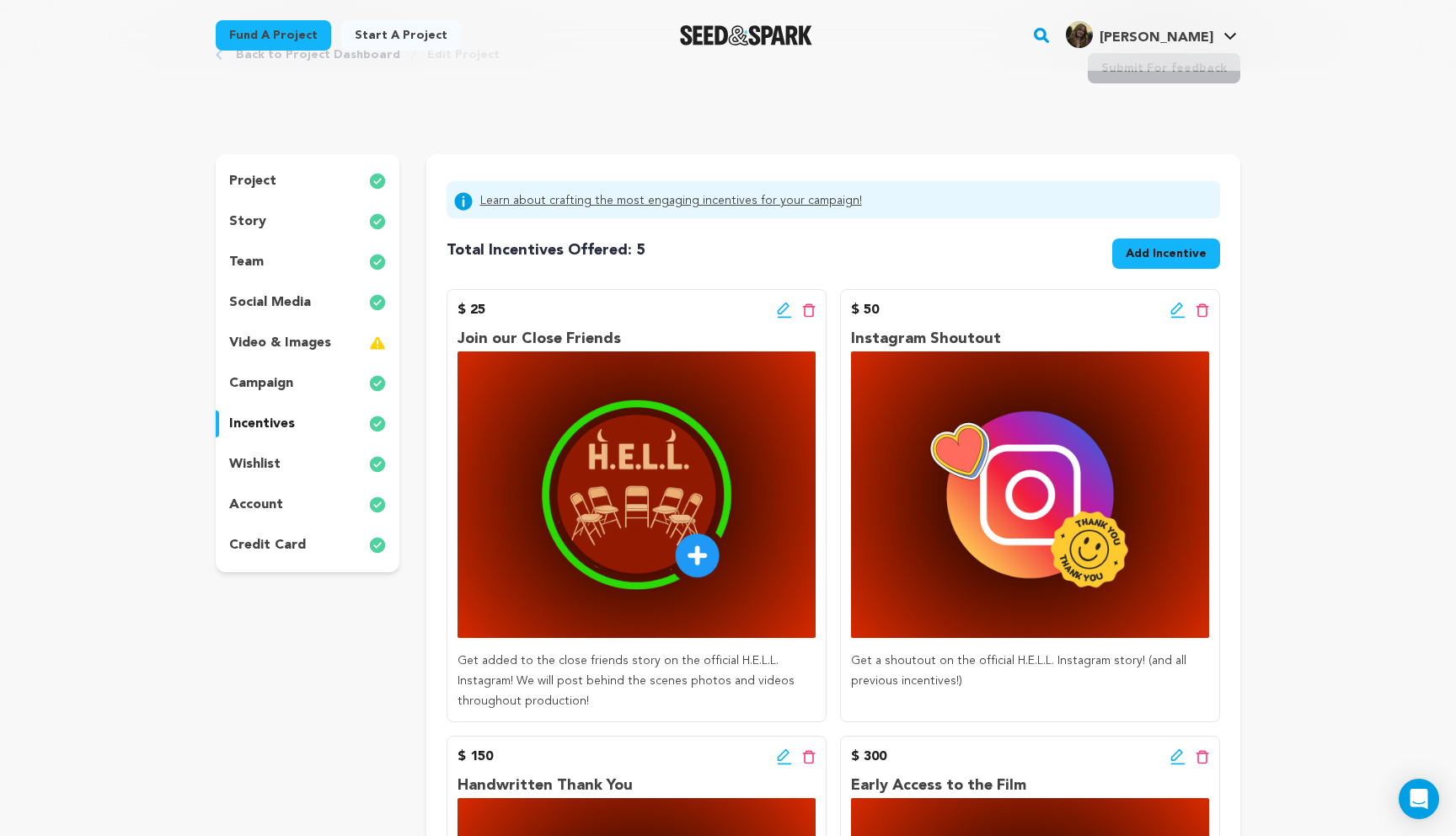
click at [784, 313] on icon at bounding box center [785, 311] width 15 height 17
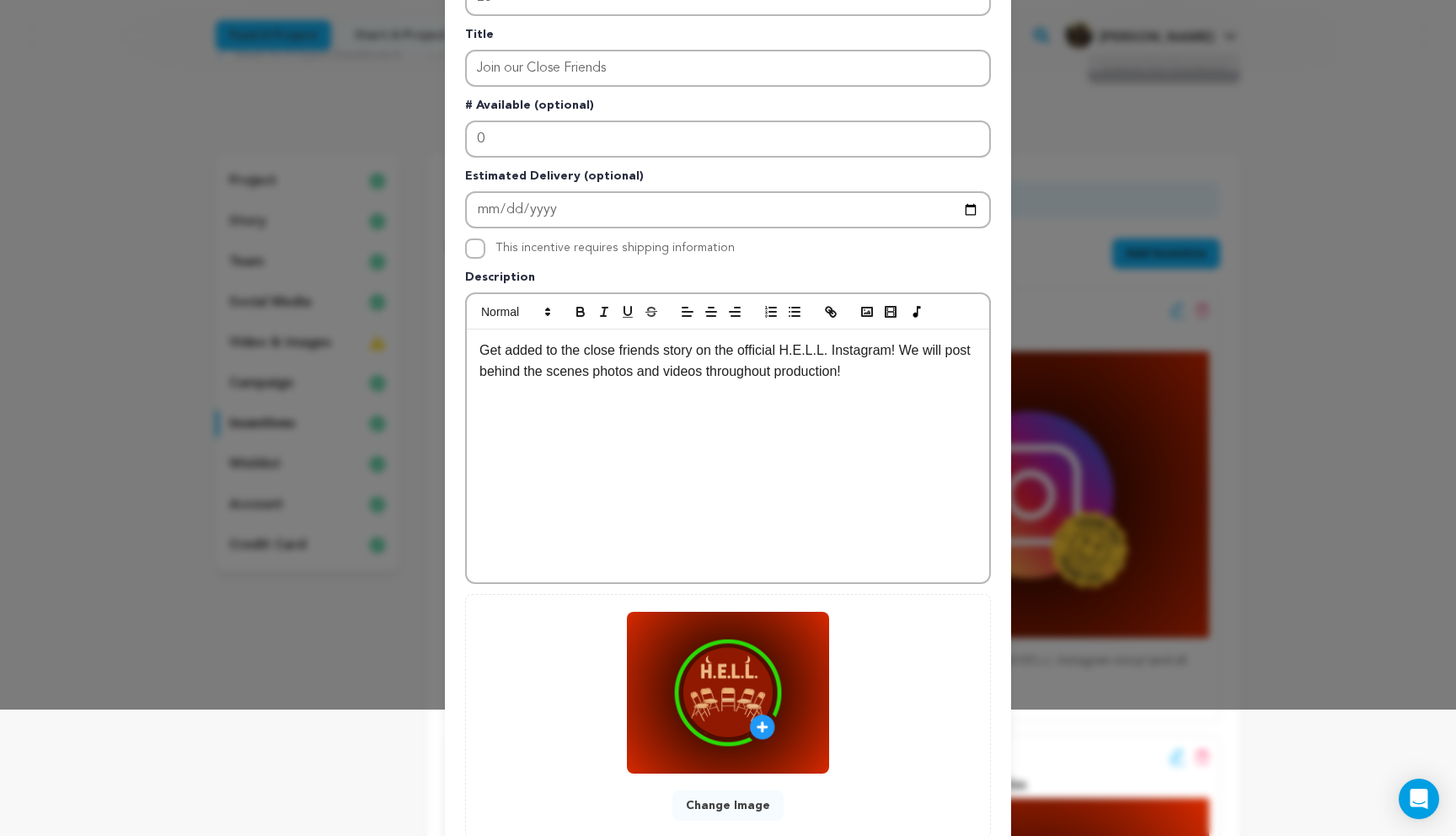
scroll to position [241, 0]
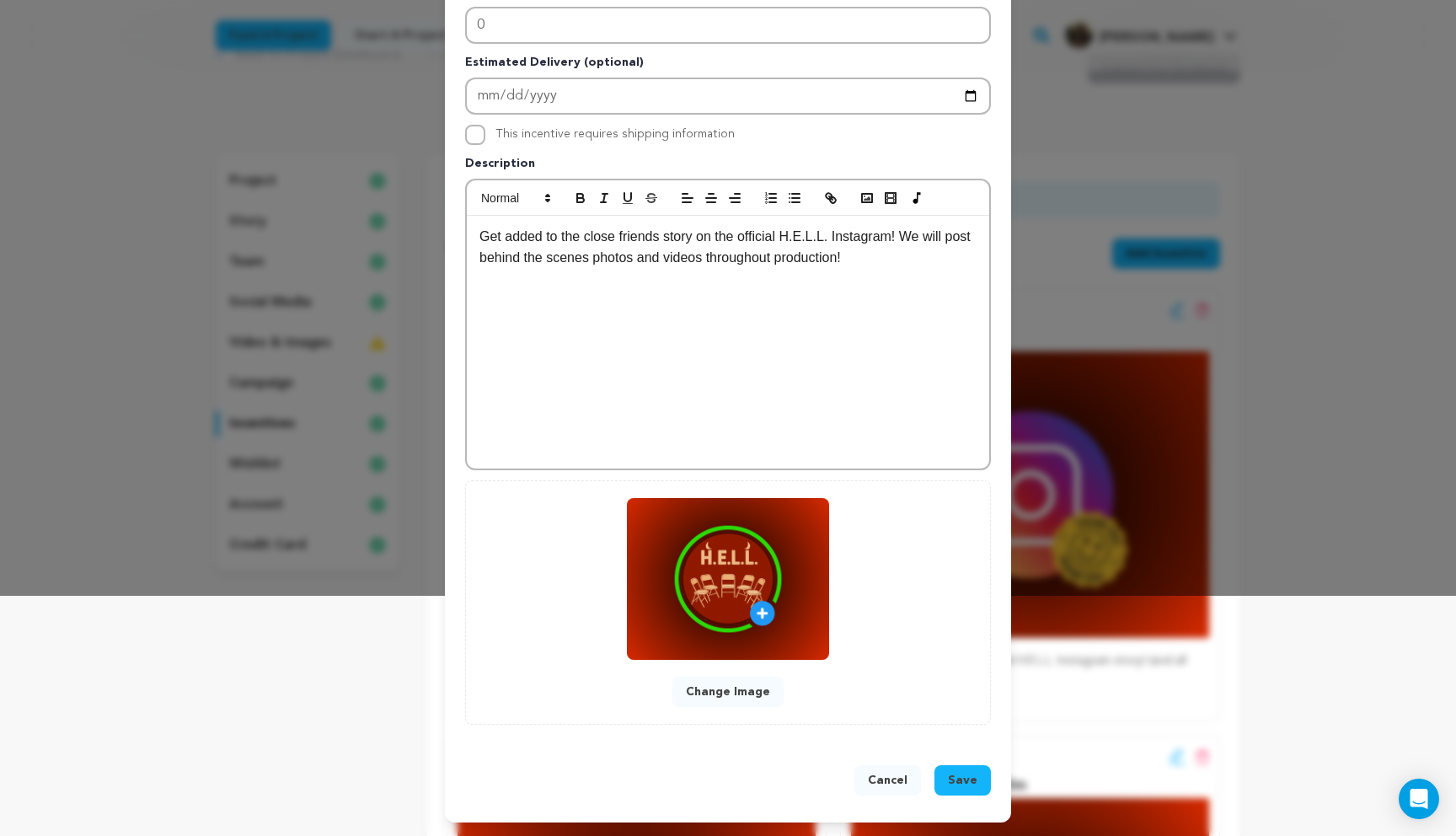
click at [732, 697] on button "Change Image" at bounding box center [728, 692] width 111 height 31
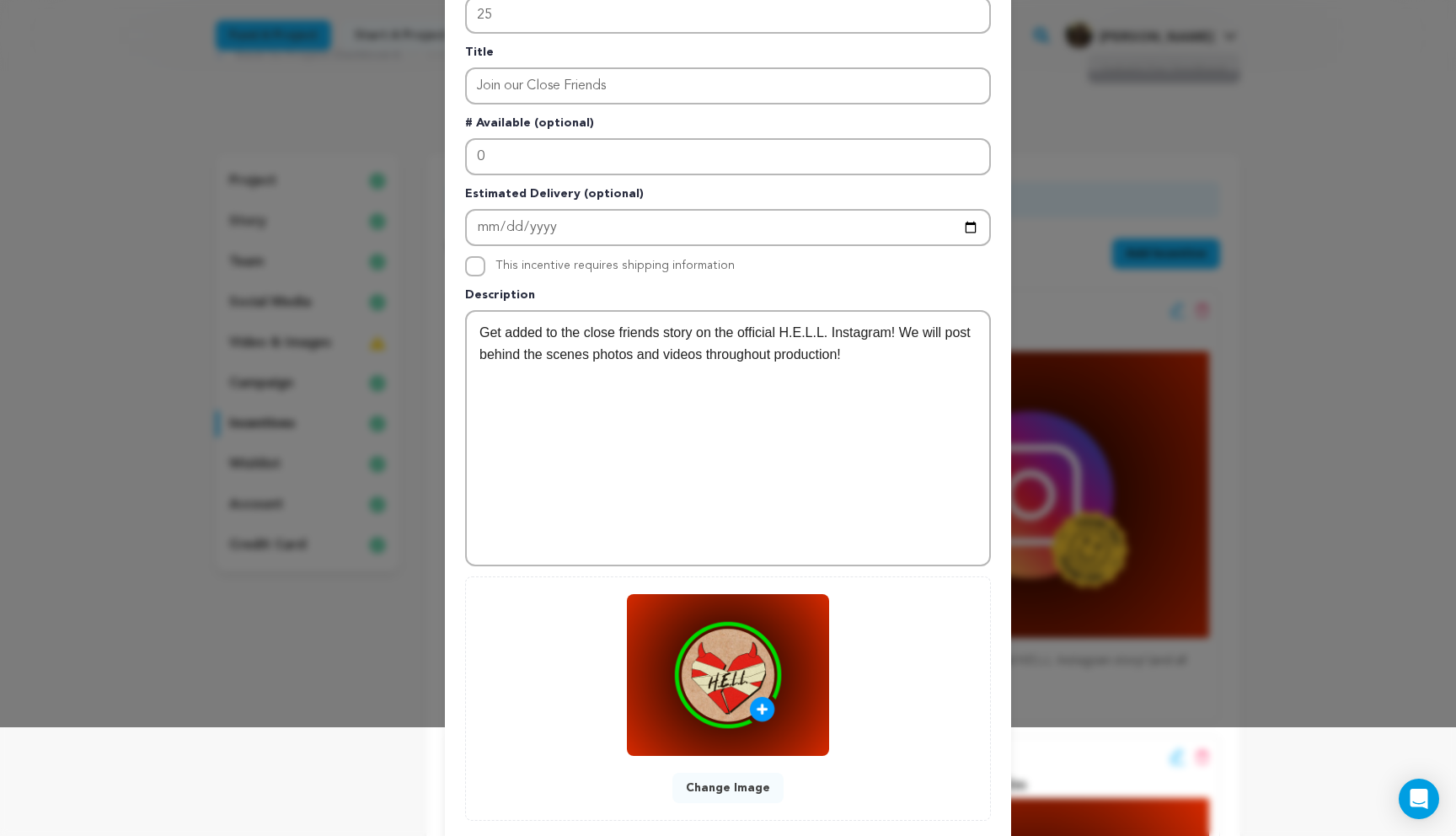
scroll to position [205, 0]
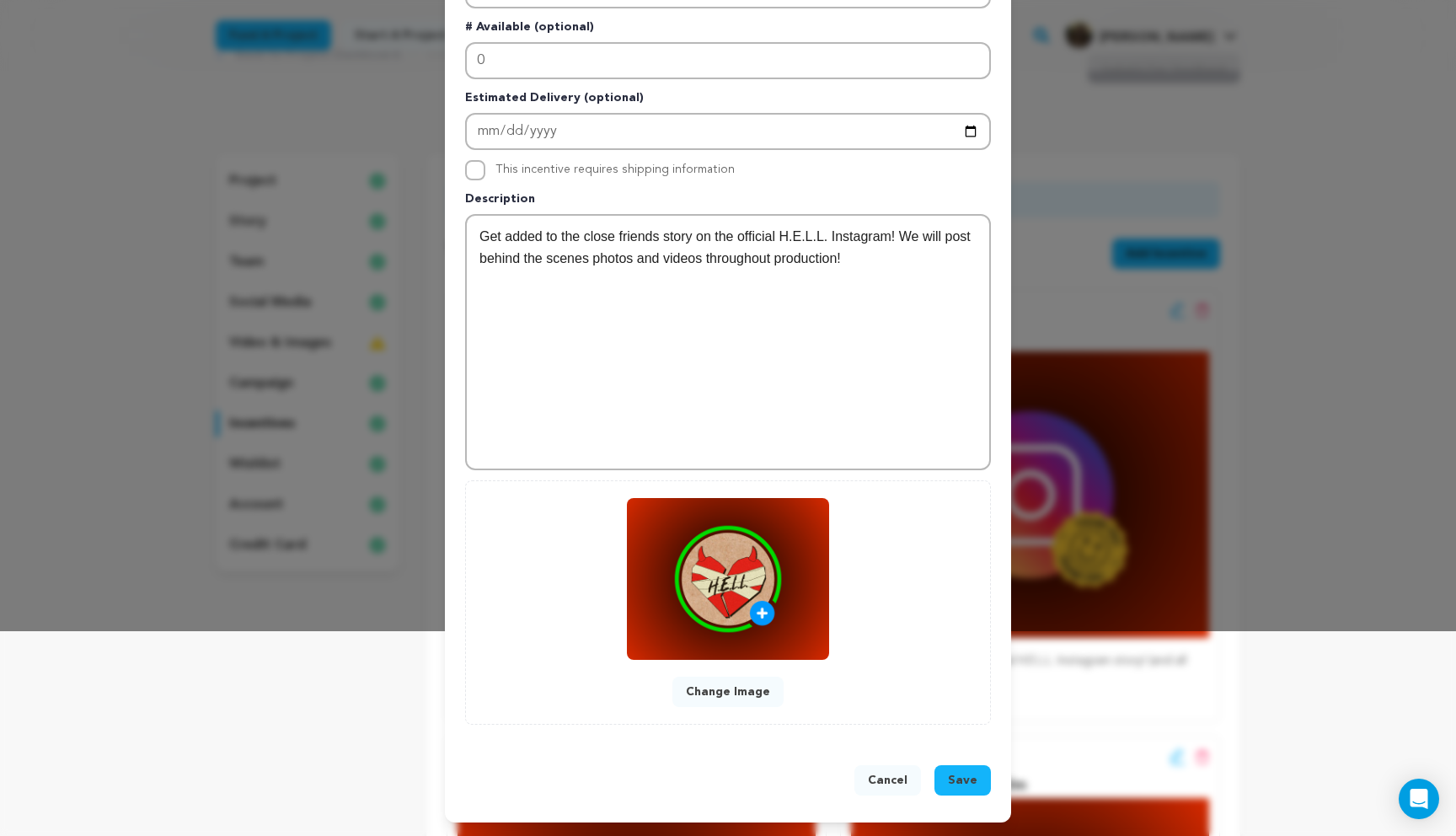
click at [970, 783] on span "Save" at bounding box center [962, 781] width 30 height 17
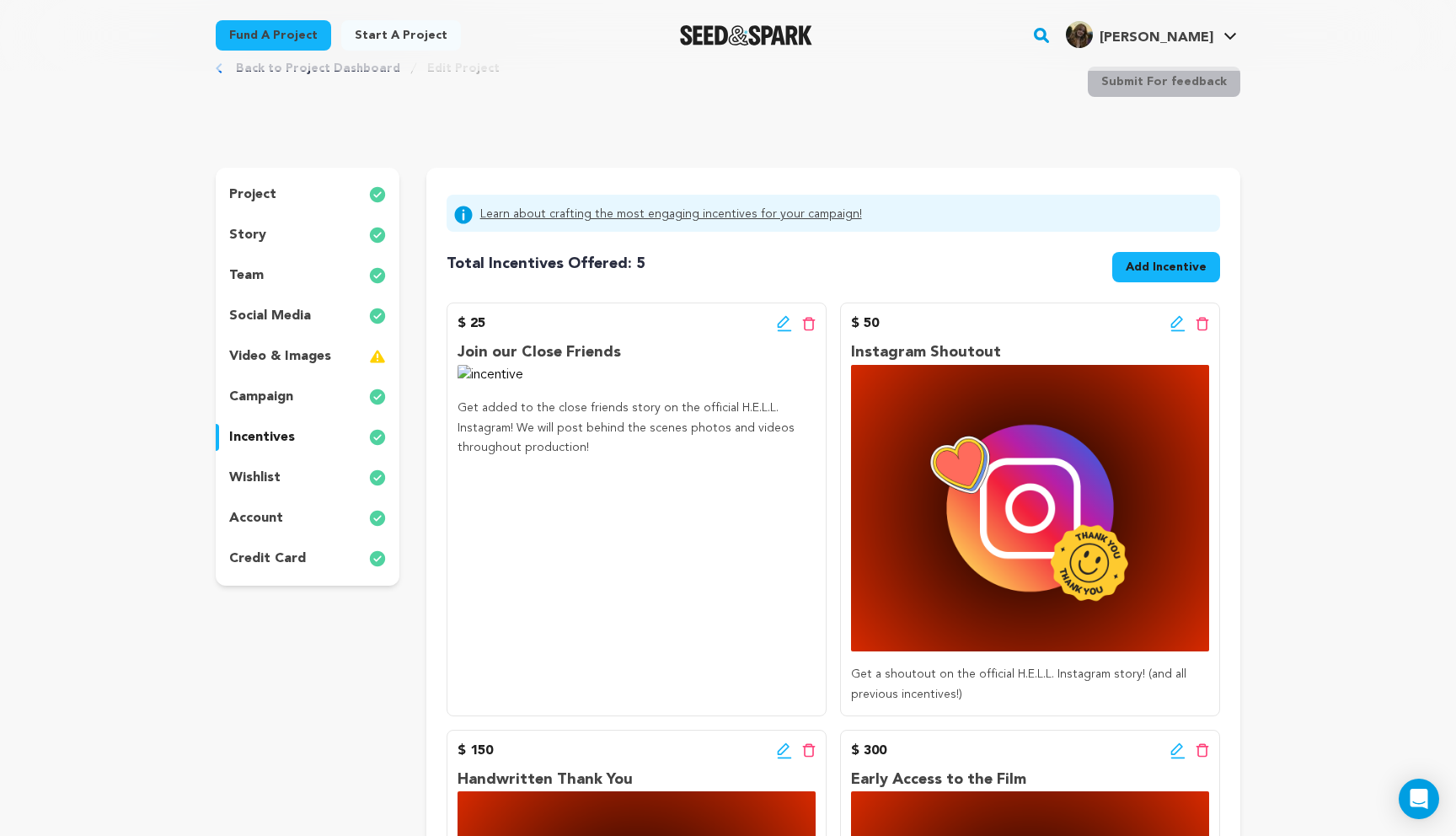
scroll to position [58, 0]
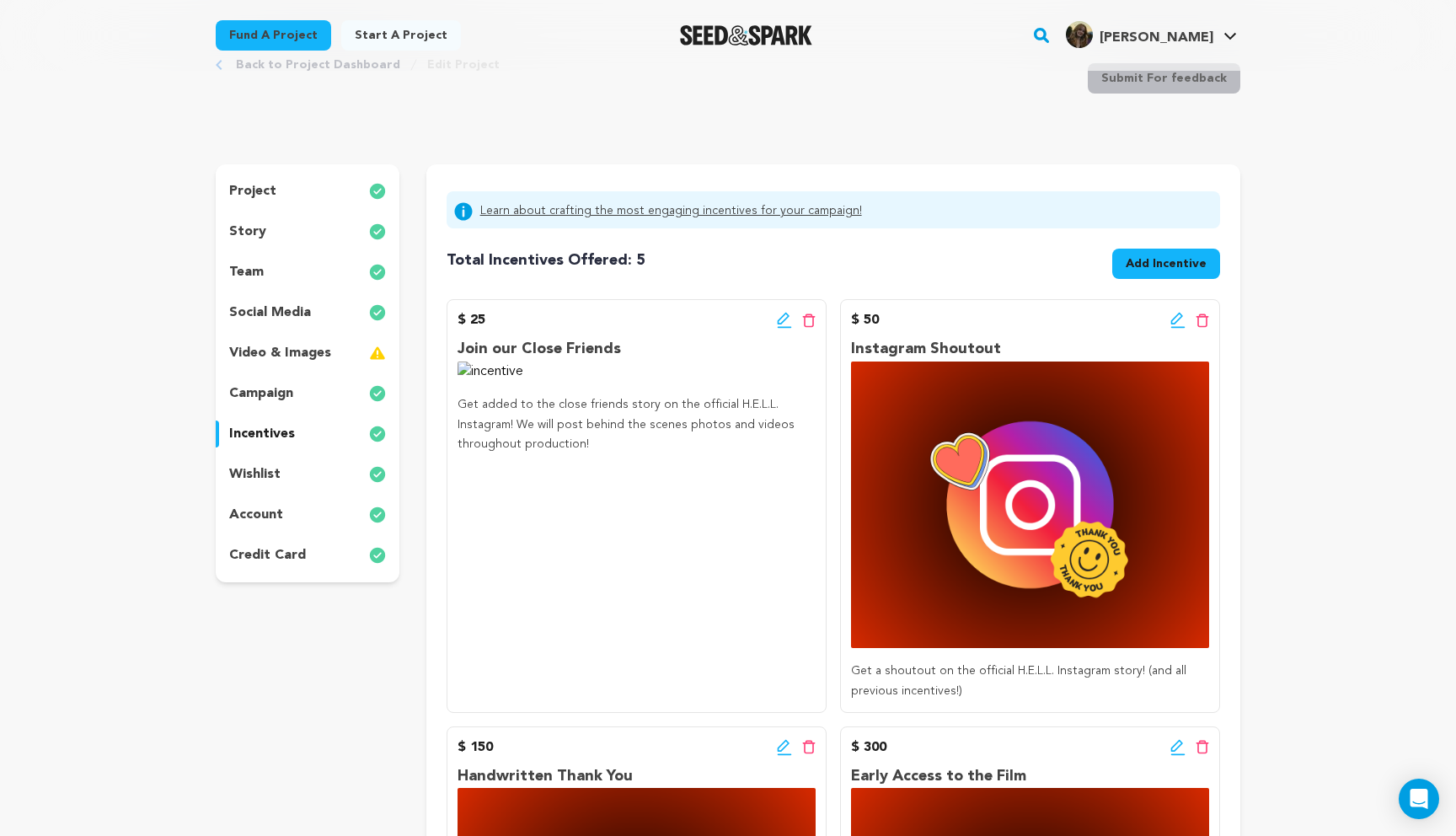
click at [1180, 262] on span "Add Incentive" at bounding box center [1166, 264] width 81 height 17
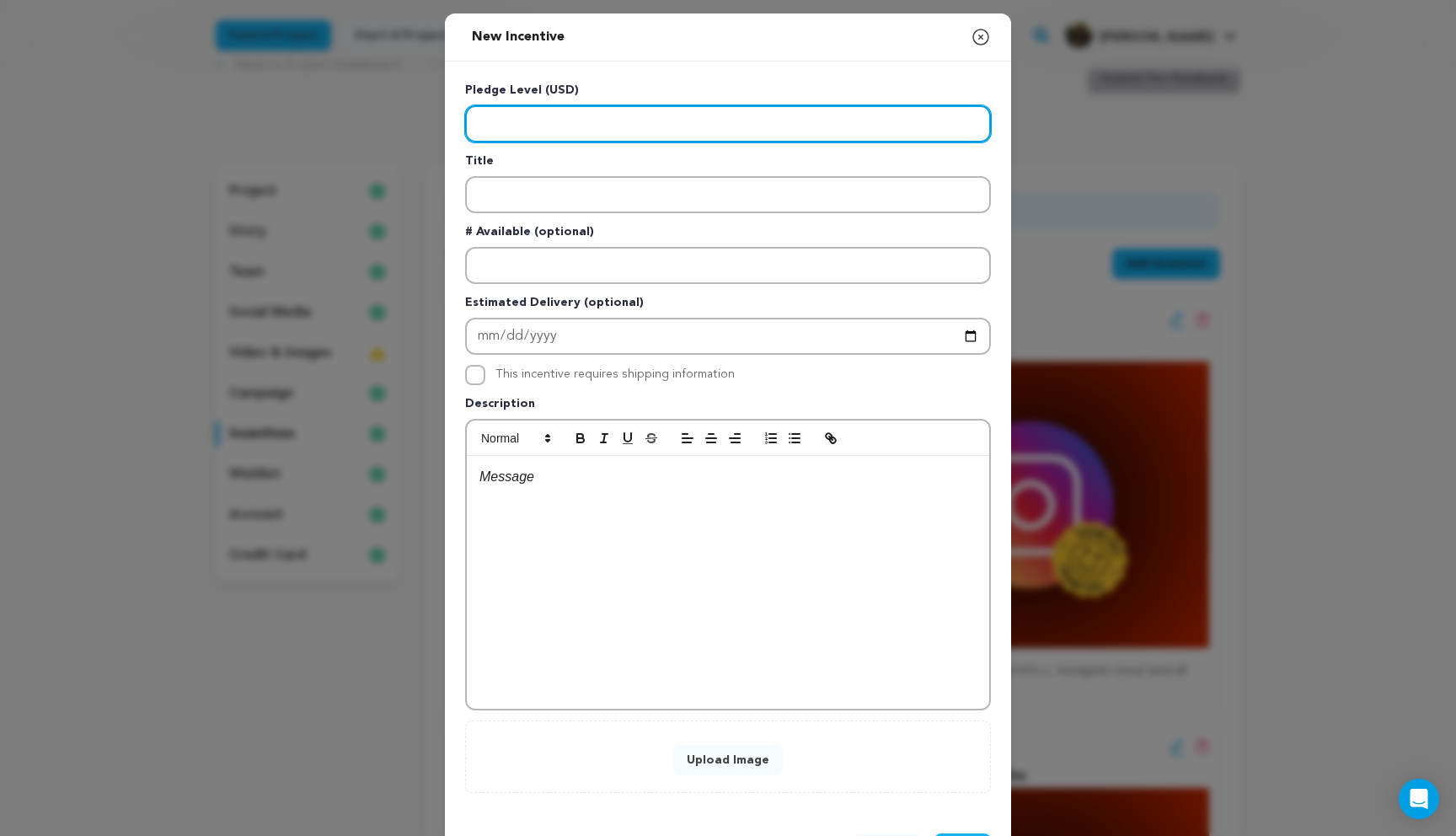
click at [525, 123] on input "Enter level" at bounding box center [728, 123] width 525 height 37
type input "100"
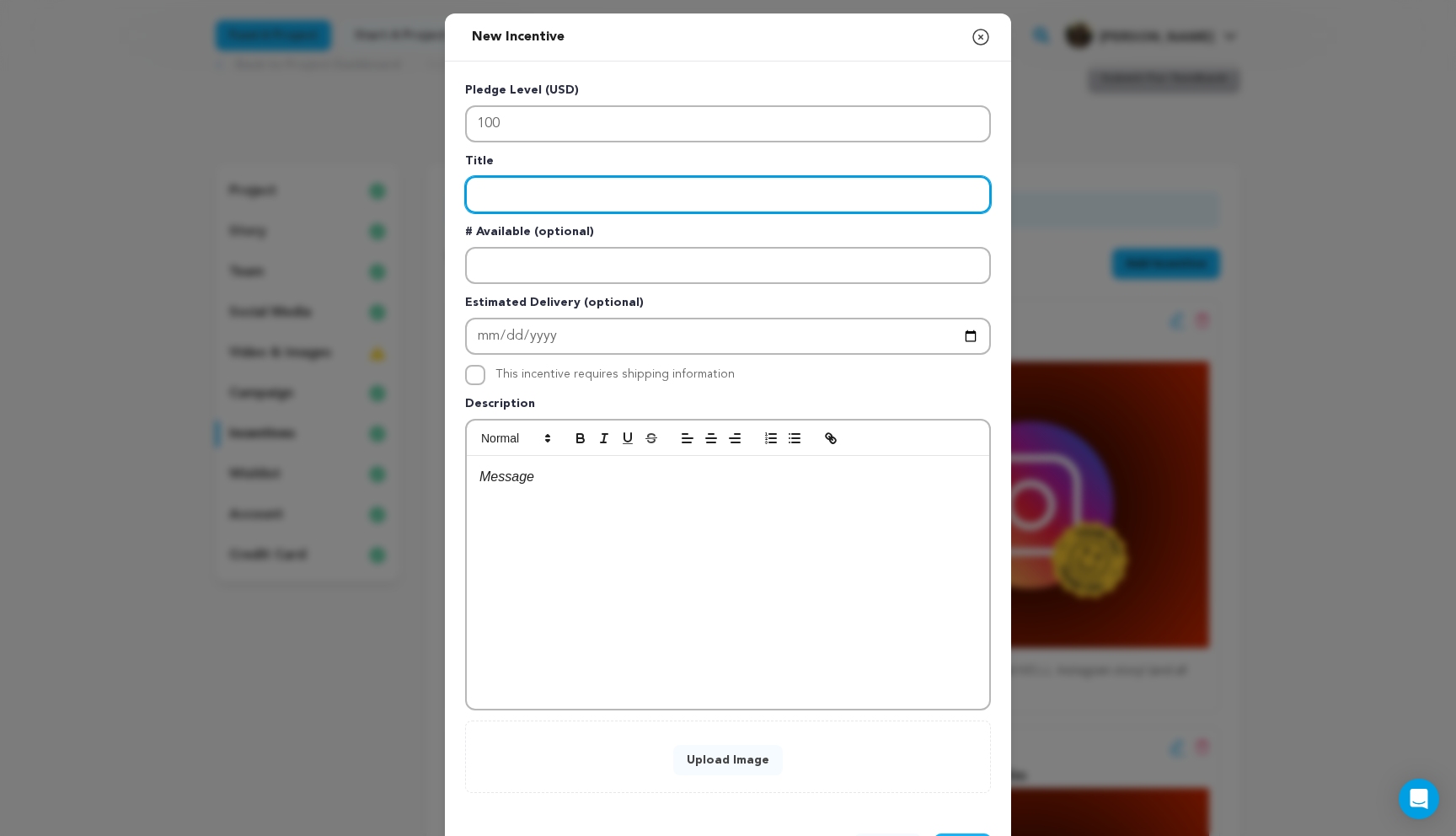
click at [512, 204] on input "Enter title" at bounding box center [728, 194] width 525 height 37
type input "Stickers!"
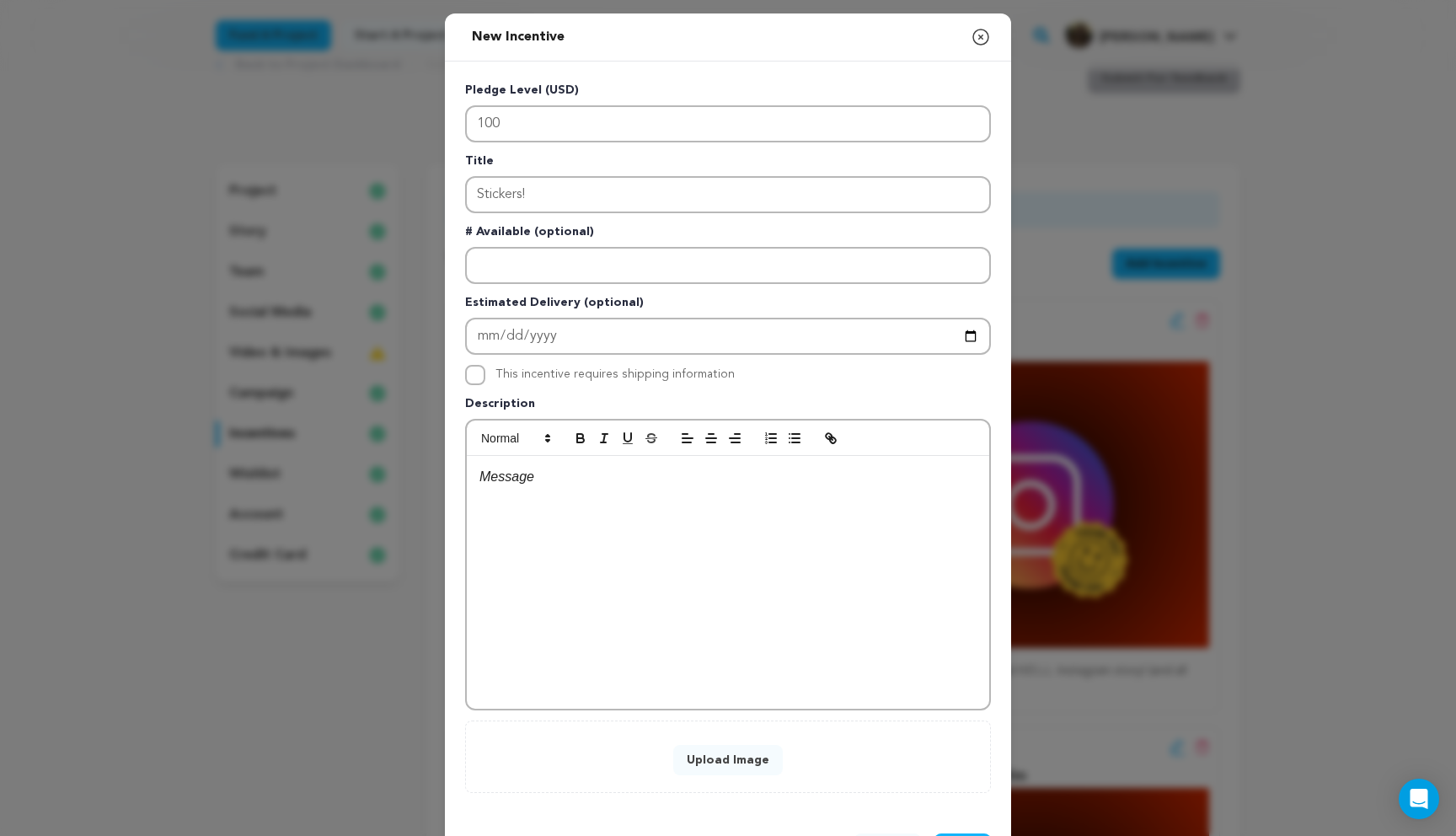
click at [523, 495] on div at bounding box center [728, 582] width 523 height 253
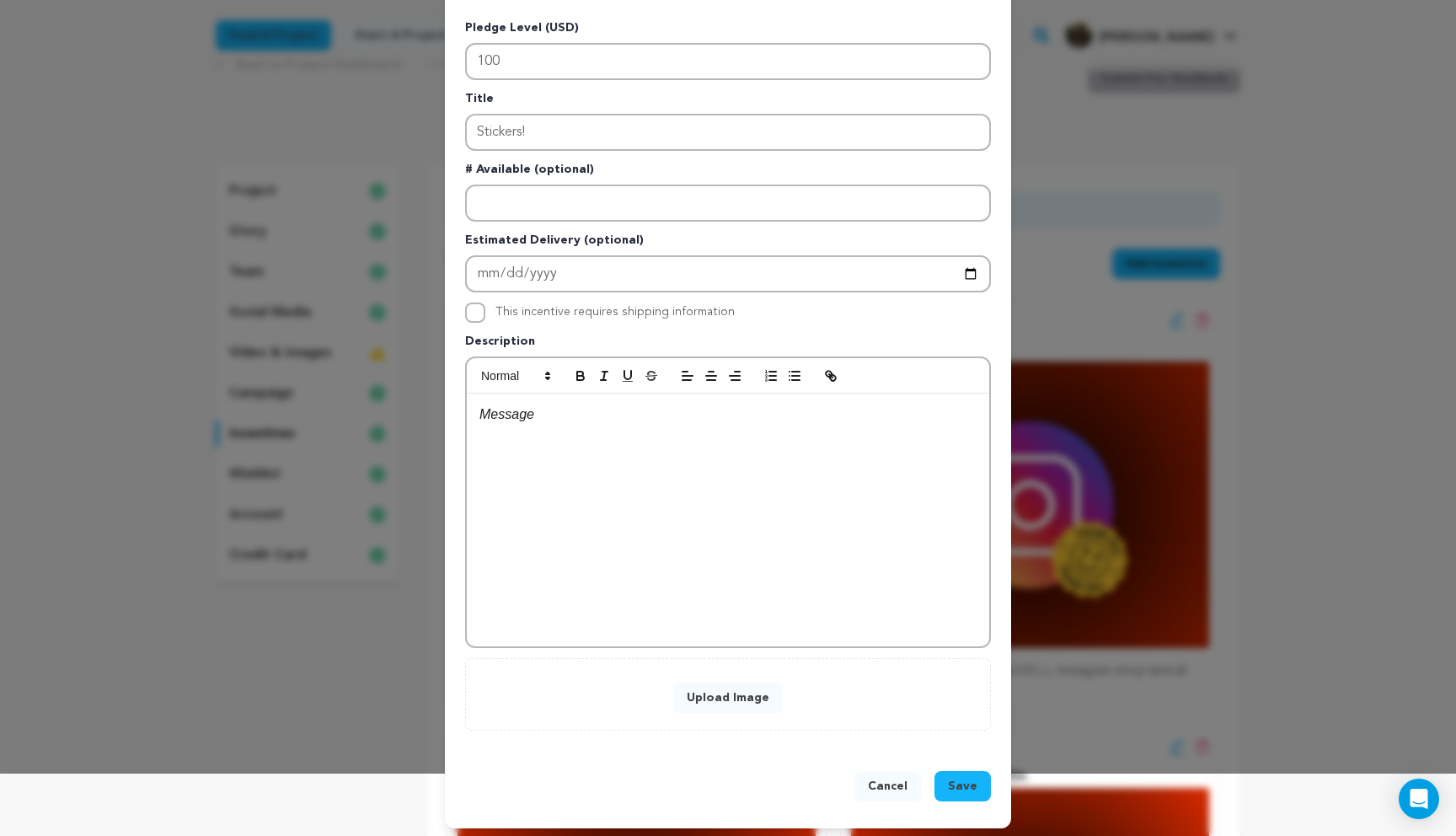
scroll to position [63, 0]
click at [469, 308] on input "This incentive requires shipping information" at bounding box center [475, 312] width 20 height 20
checkbox input "true"
click at [583, 446] on div at bounding box center [728, 519] width 523 height 253
click at [971, 782] on span "Save" at bounding box center [962, 786] width 30 height 17
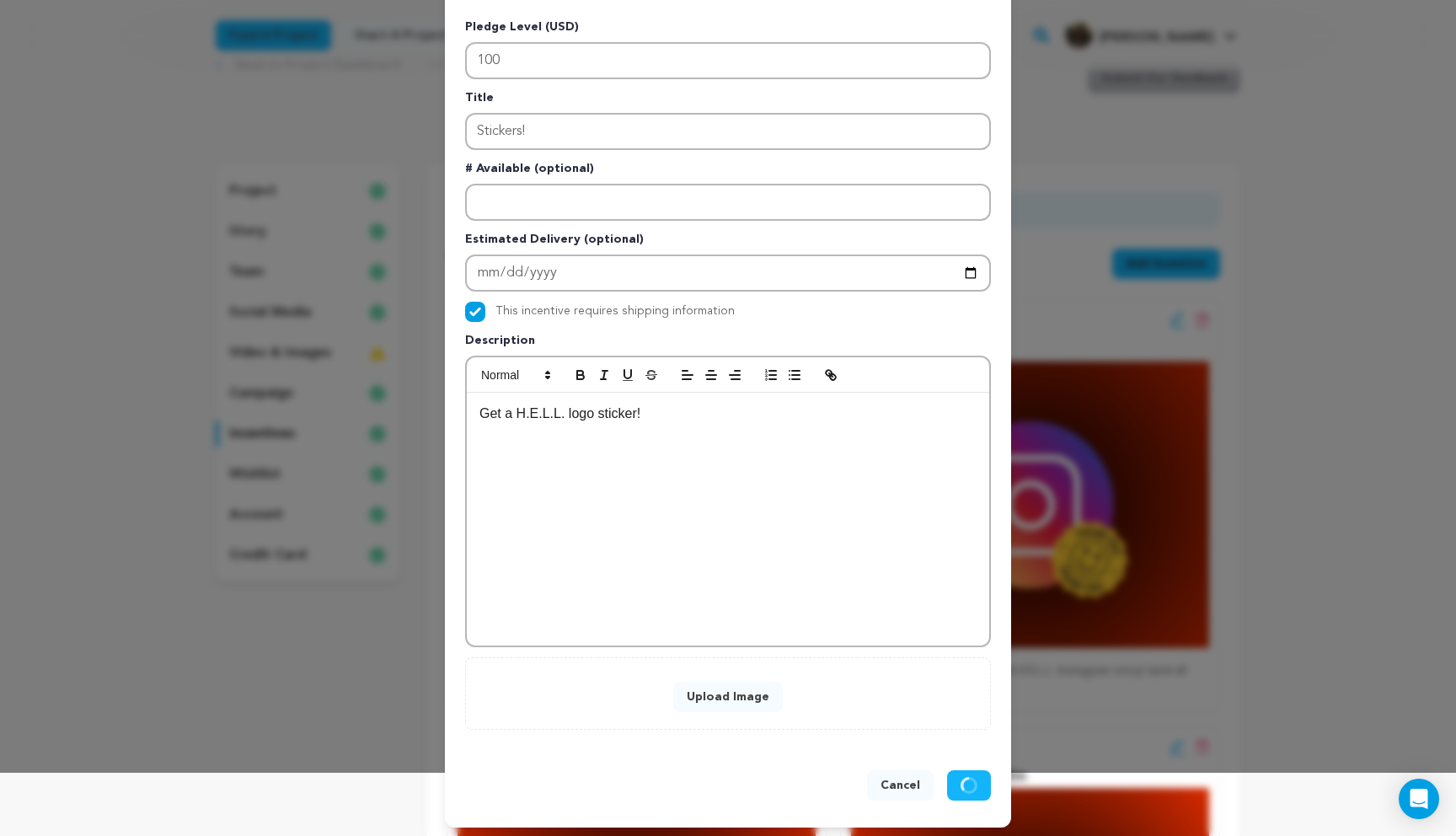
scroll to position [33, 0]
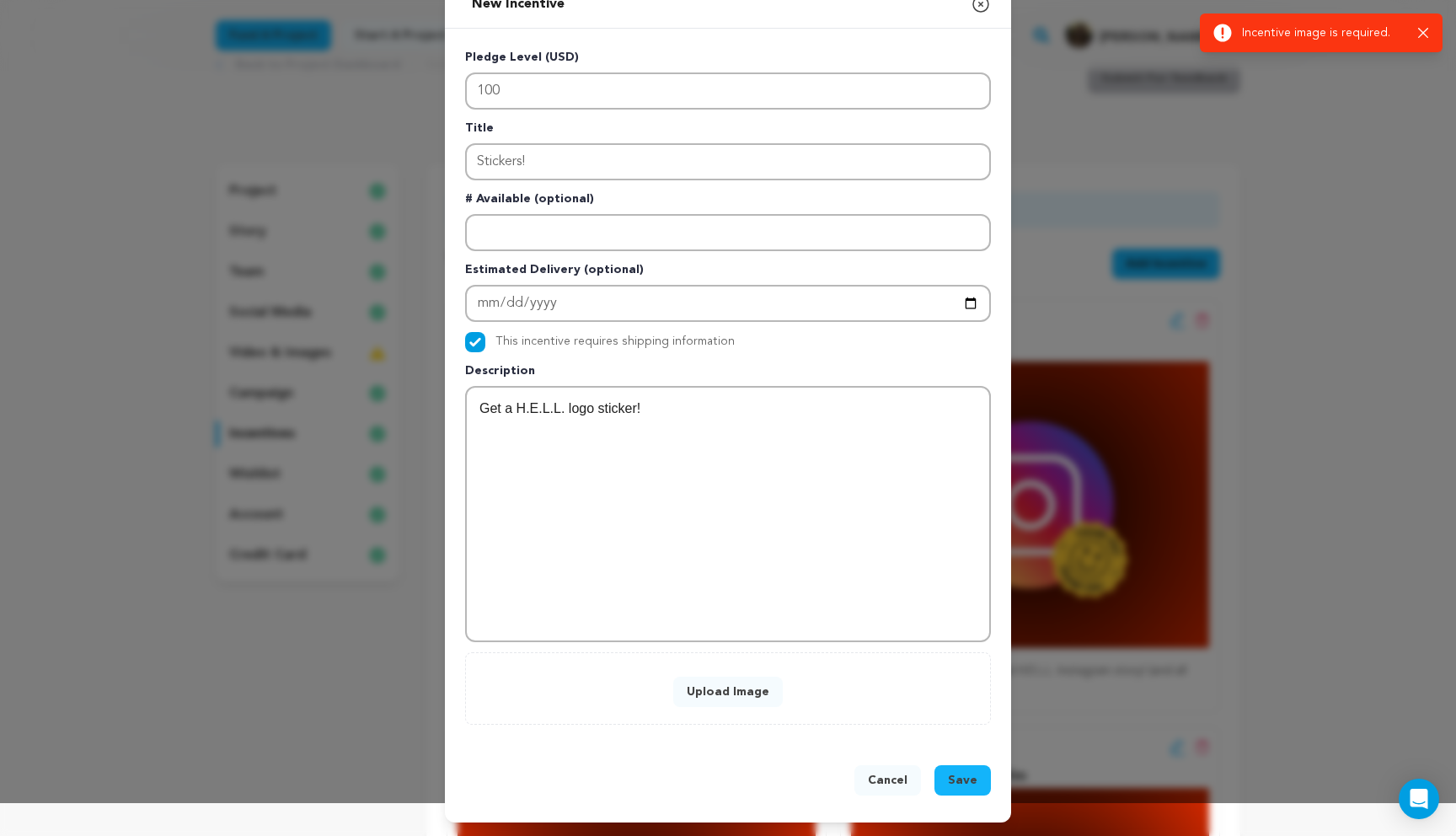
click at [744, 684] on button "Upload Image" at bounding box center [728, 692] width 109 height 31
click at [707, 687] on button "Upload Image" at bounding box center [728, 692] width 109 height 31
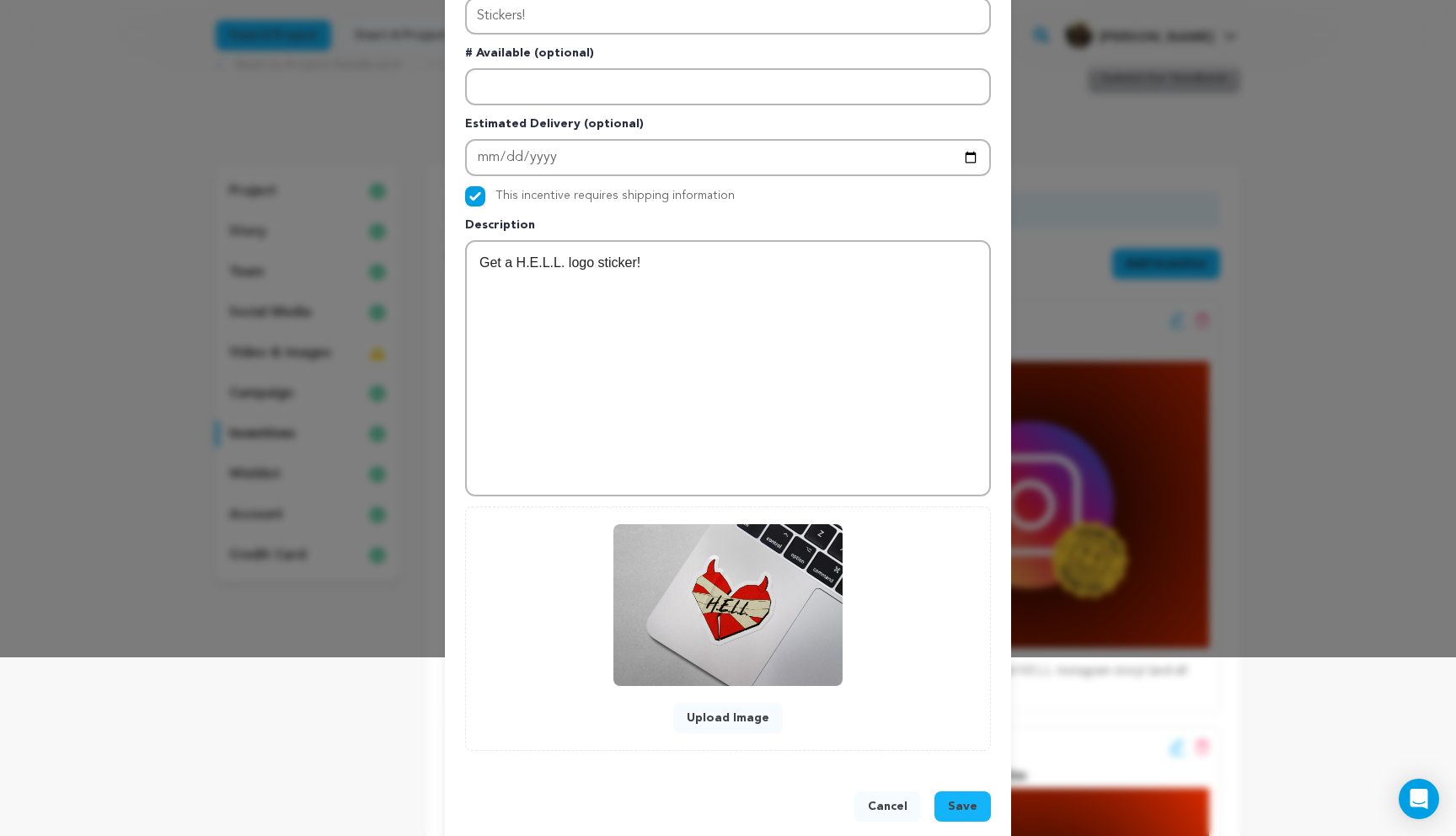
scroll to position [205, 0]
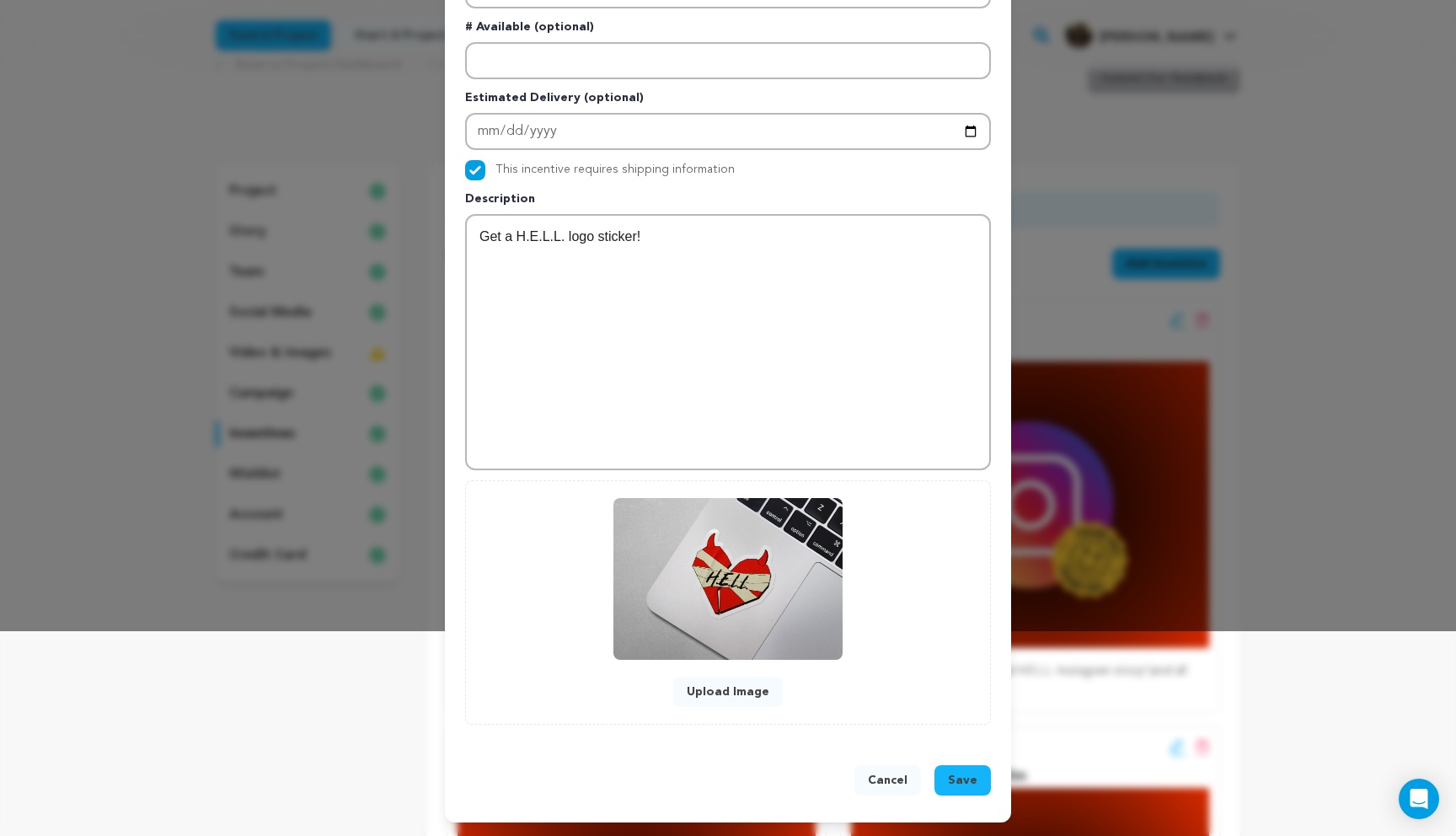
click at [966, 776] on span "Save" at bounding box center [962, 781] width 30 height 17
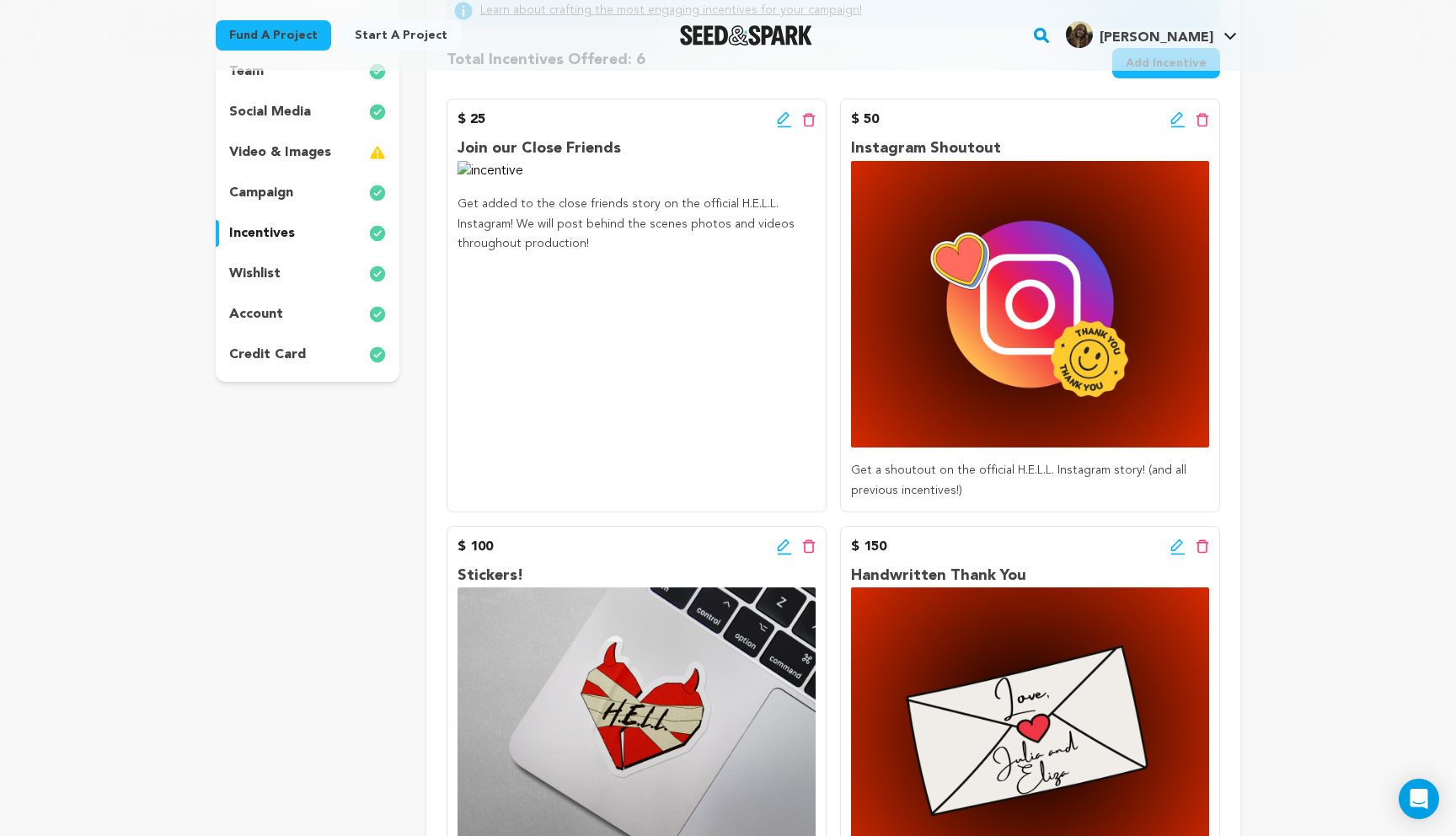
scroll to position [244, 0]
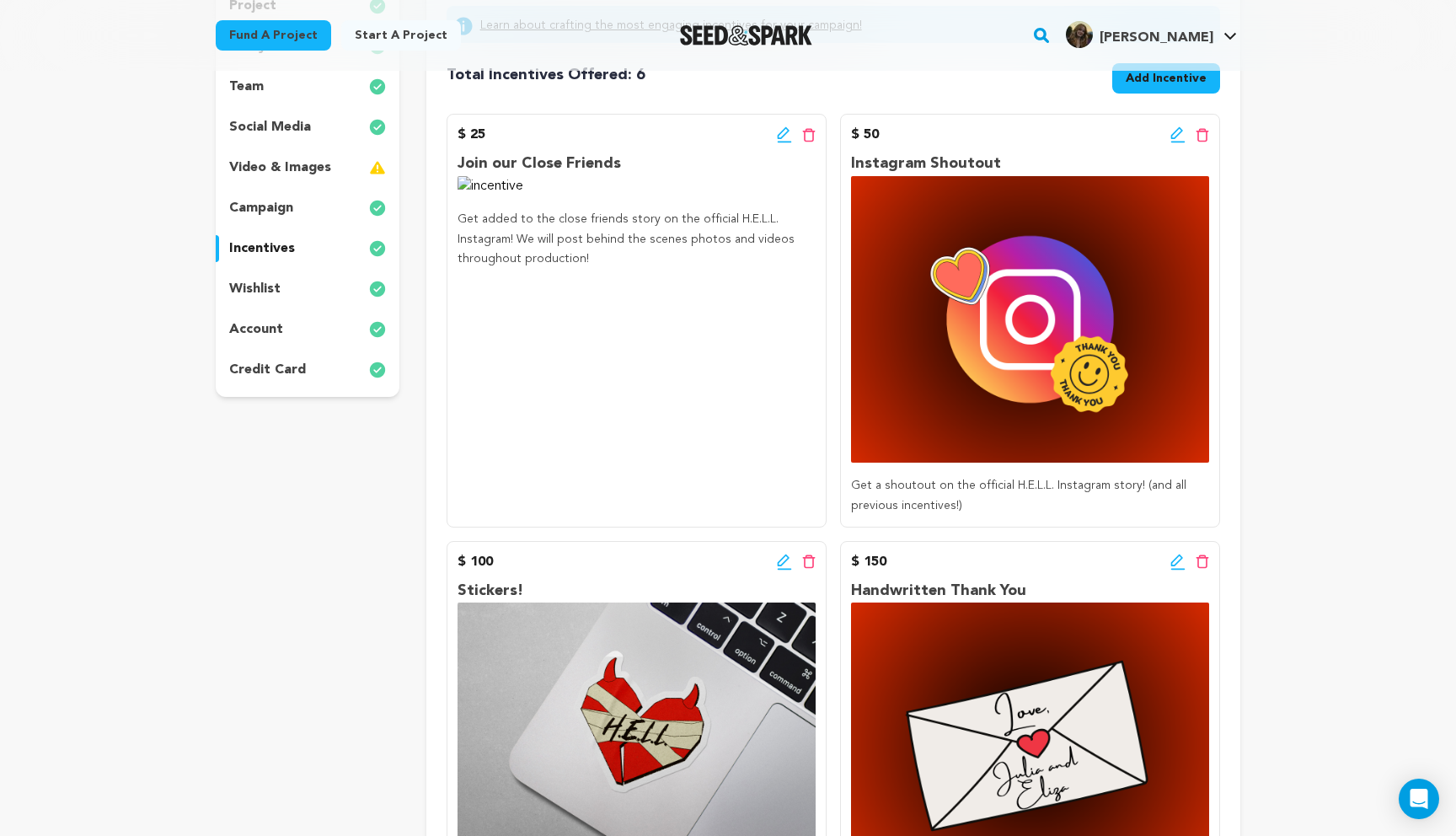
click at [780, 136] on icon at bounding box center [785, 135] width 15 height 17
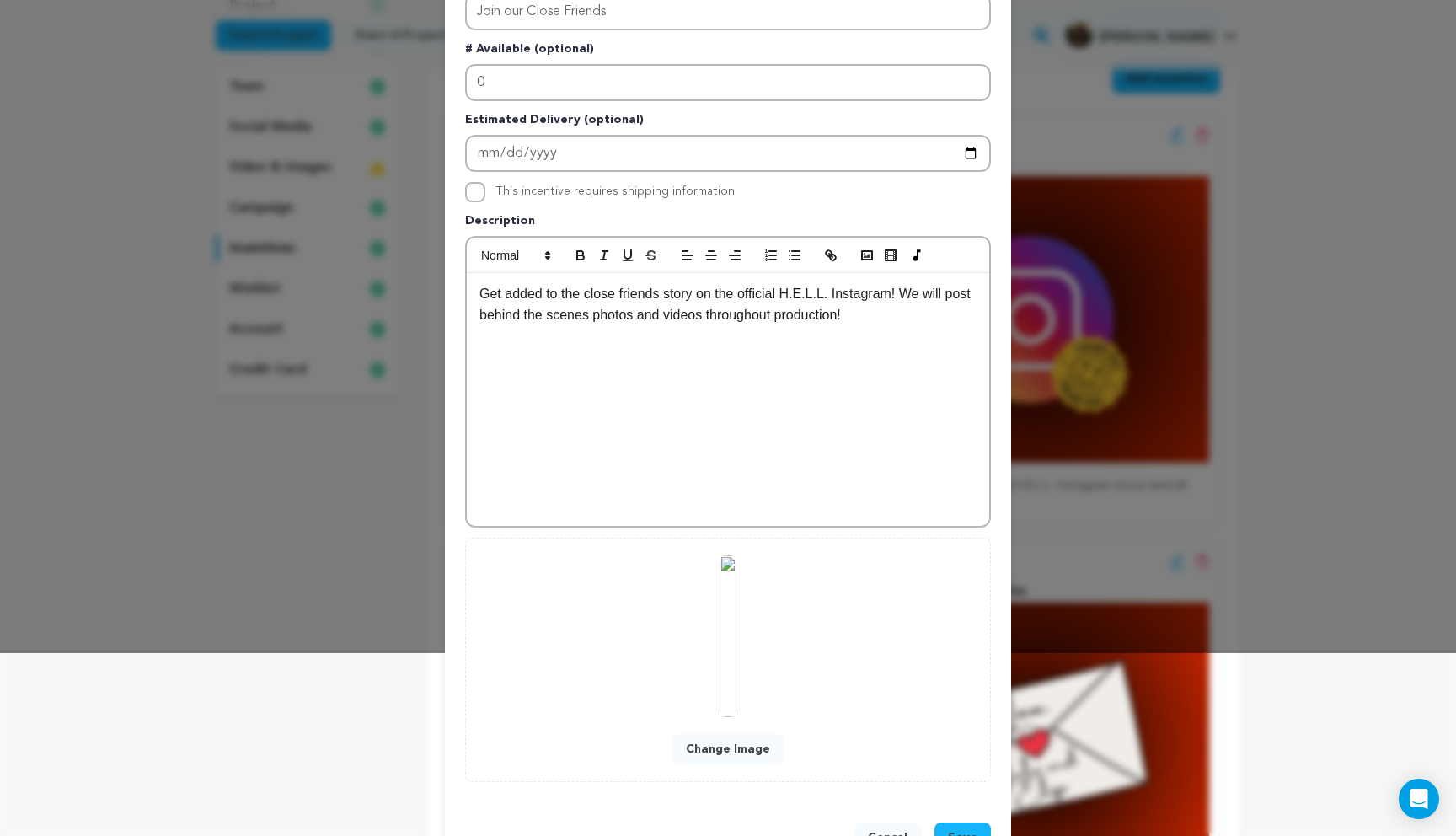
scroll to position [241, 0]
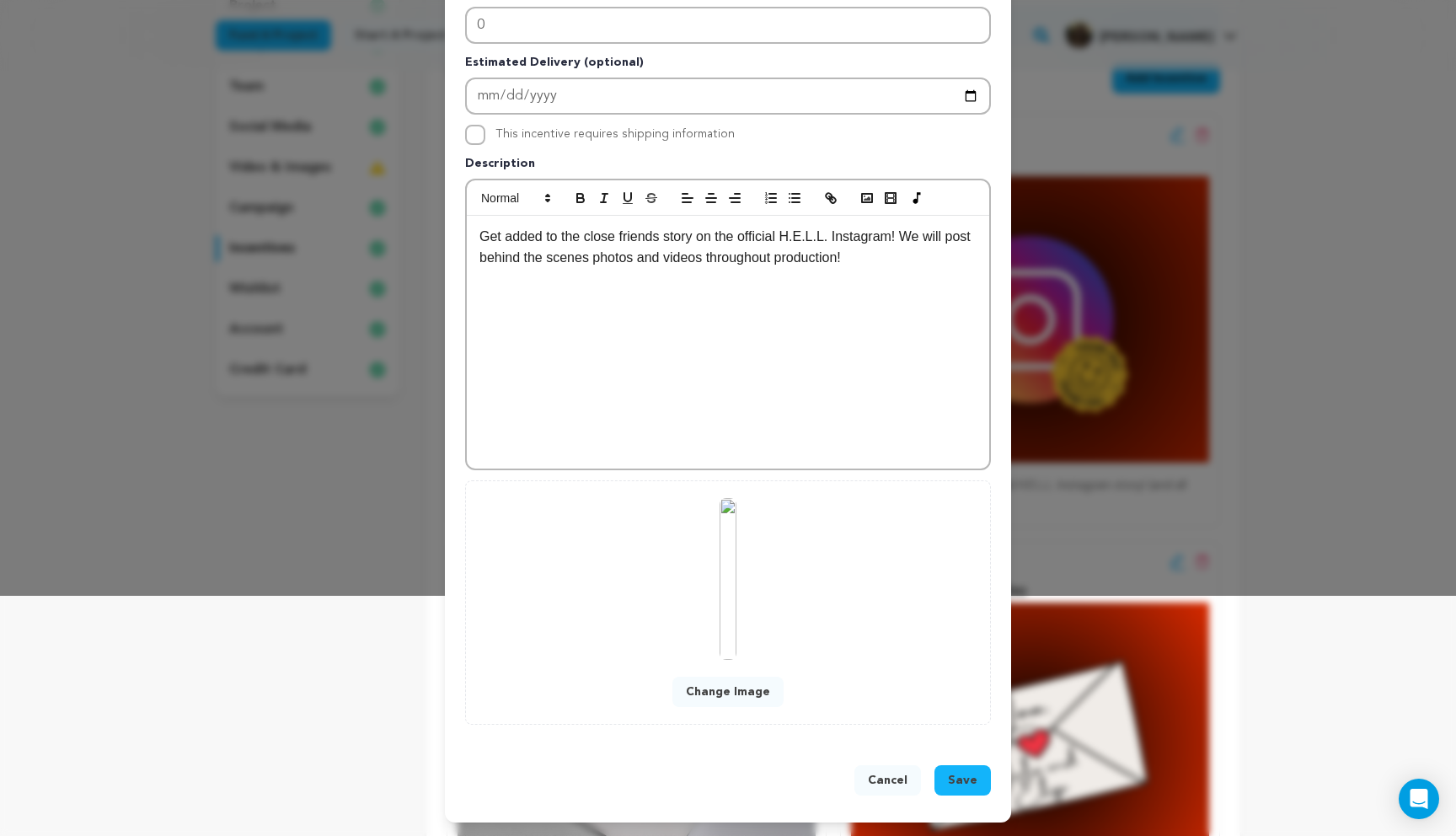
click at [734, 603] on img at bounding box center [728, 579] width 17 height 162
click at [738, 696] on button "Change Image" at bounding box center [728, 692] width 111 height 31
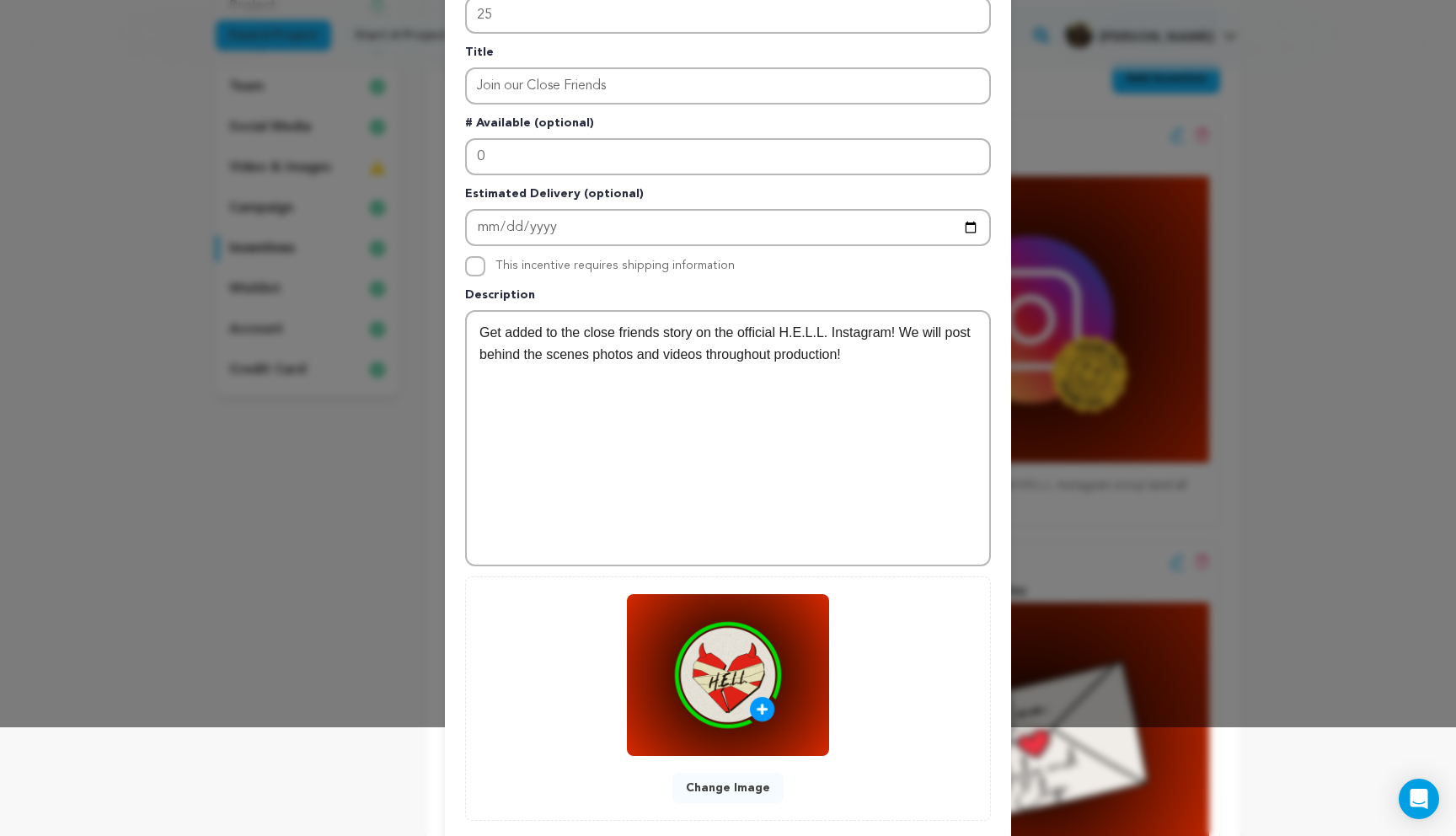
scroll to position [205, 0]
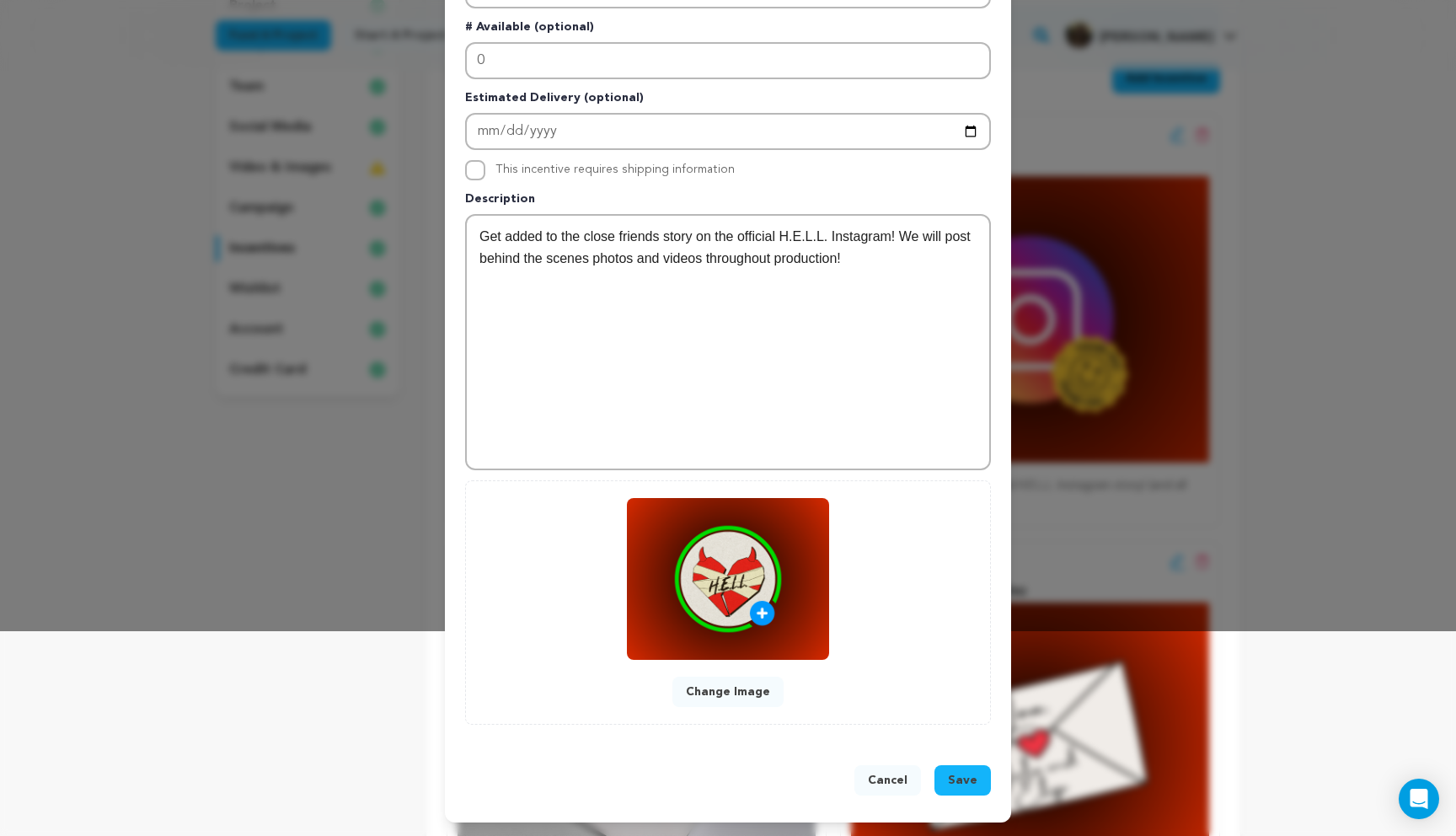
click at [959, 779] on span "Save" at bounding box center [962, 781] width 30 height 17
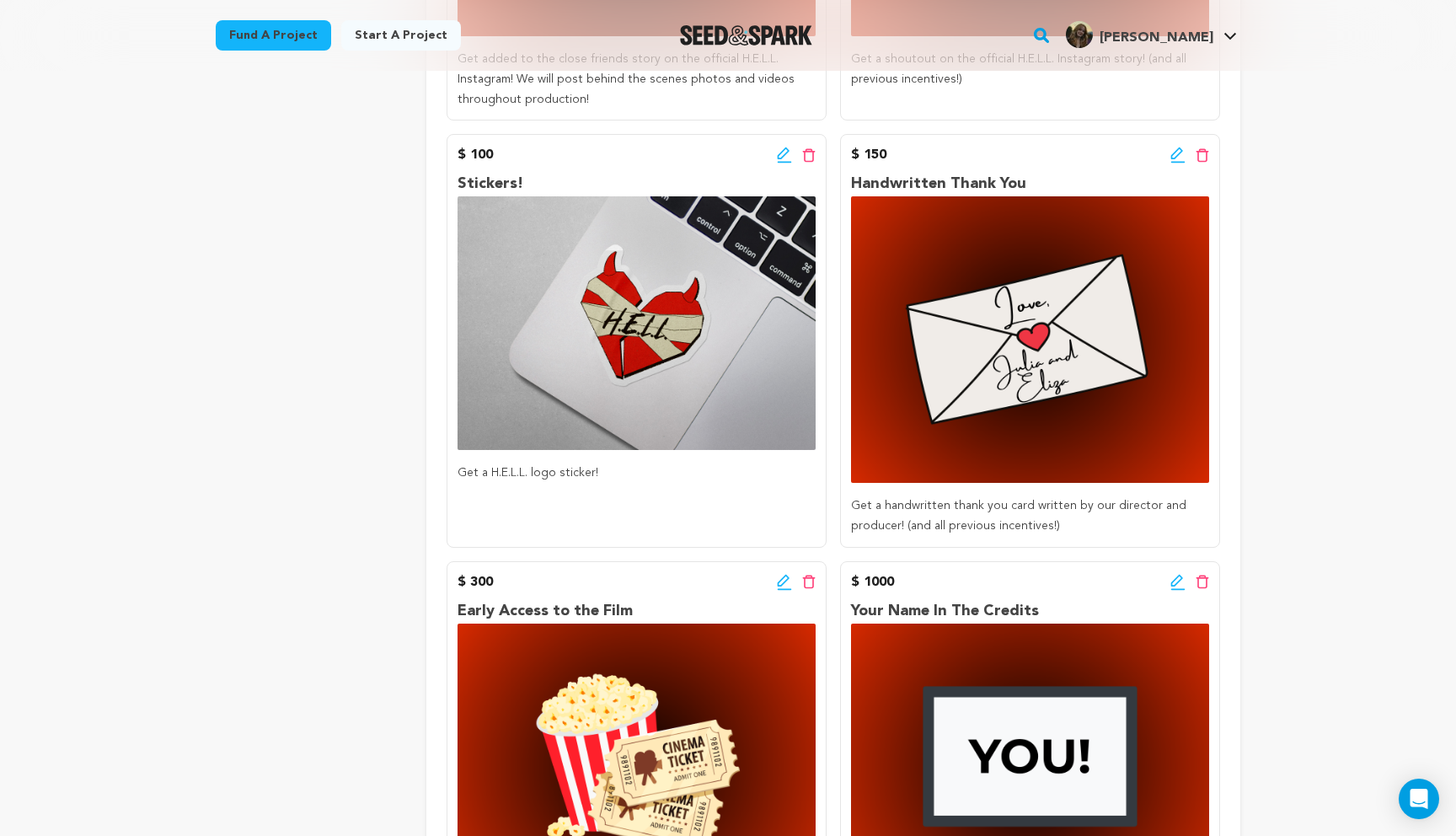
scroll to position [521, 0]
